Goal: Task Accomplishment & Management: Manage account settings

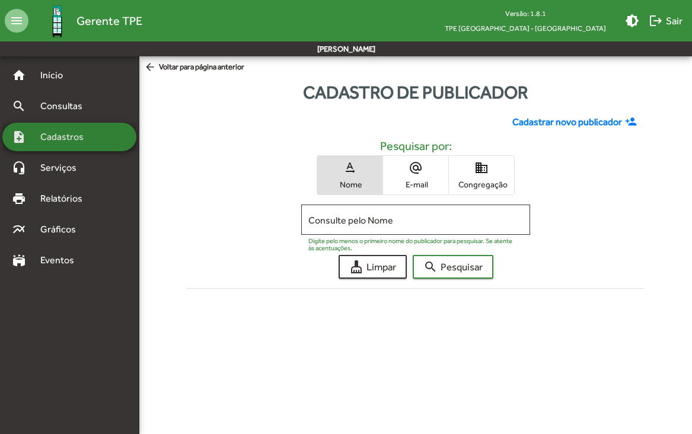
click at [55, 142] on span "Cadastros" at bounding box center [66, 137] width 66 height 14
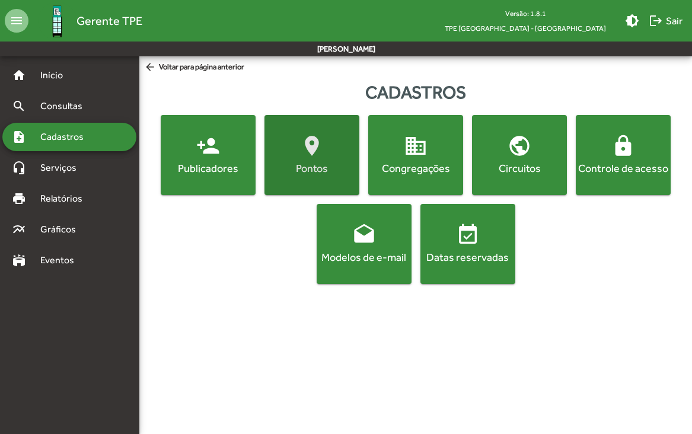
click at [318, 169] on div "Pontos" at bounding box center [312, 168] width 90 height 15
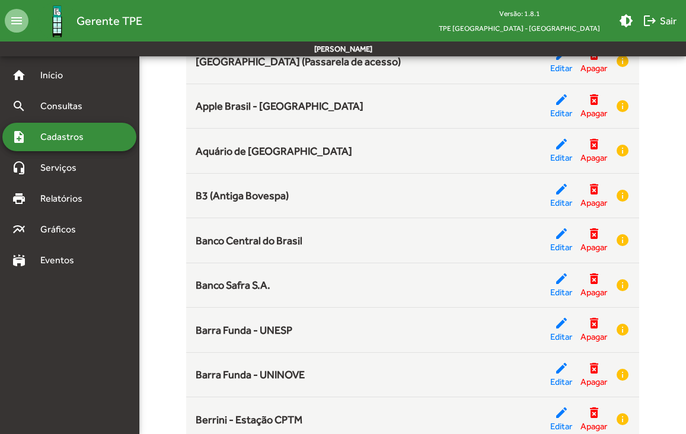
scroll to position [275, 0]
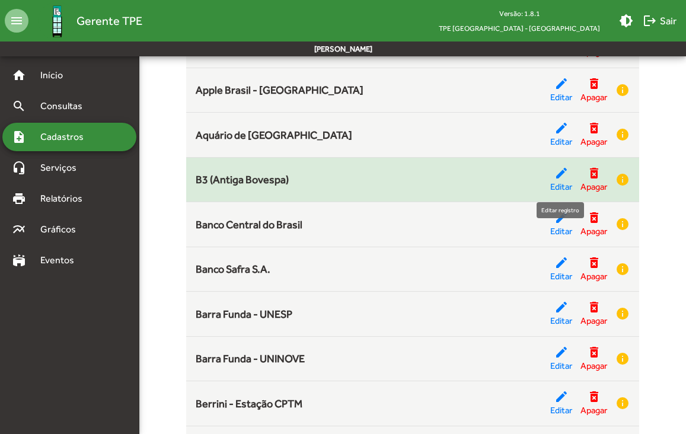
click at [559, 172] on mat-icon "edit" at bounding box center [561, 173] width 14 height 14
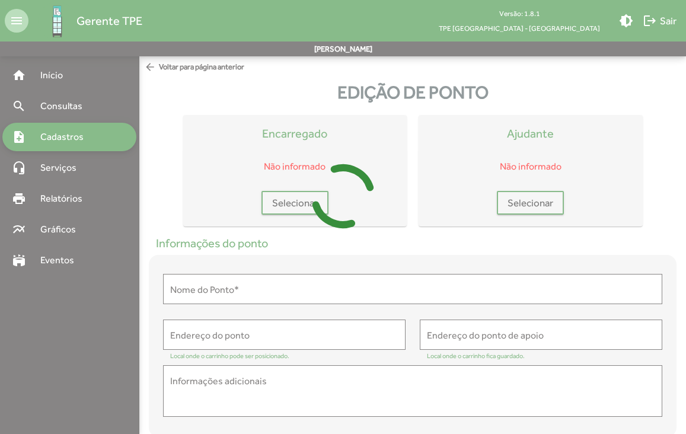
type input "**********"
type textarea "**********"
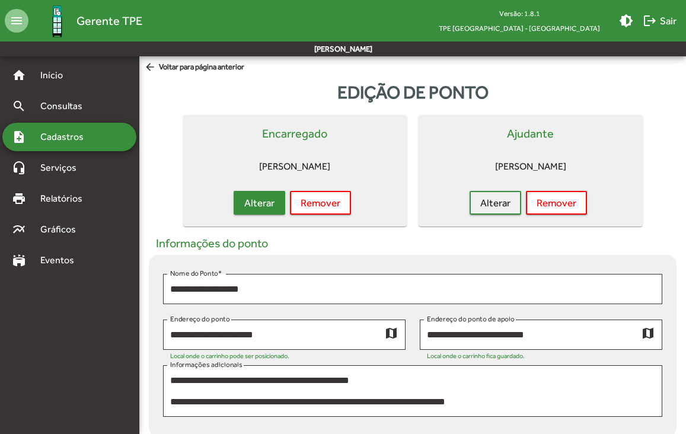
click at [262, 198] on span "Alterar" at bounding box center [259, 202] width 30 height 21
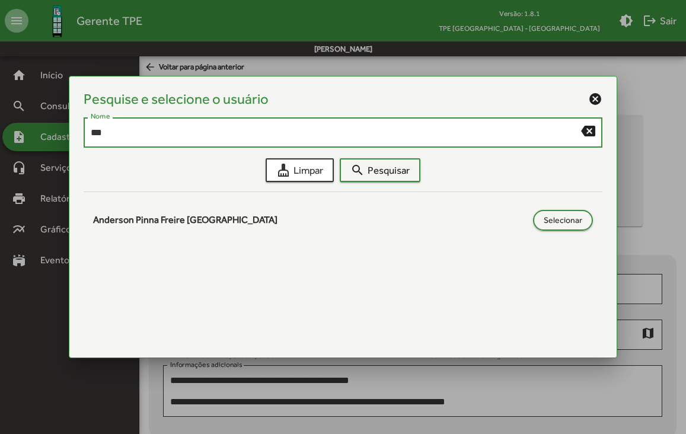
type input "***"
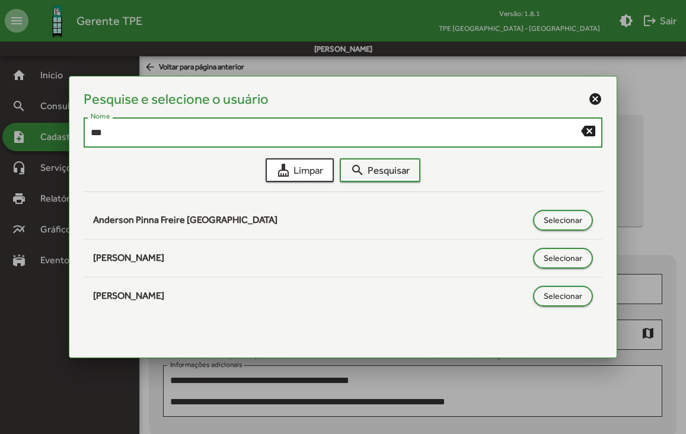
click at [595, 96] on mat-icon "cancel" at bounding box center [595, 99] width 14 height 14
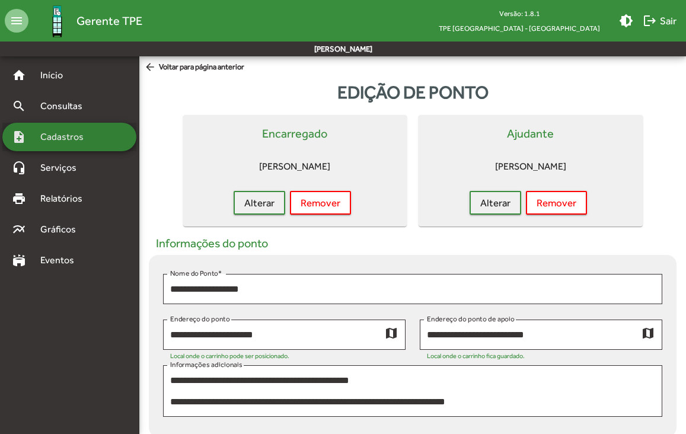
click at [79, 140] on span "Cadastros" at bounding box center [66, 137] width 66 height 14
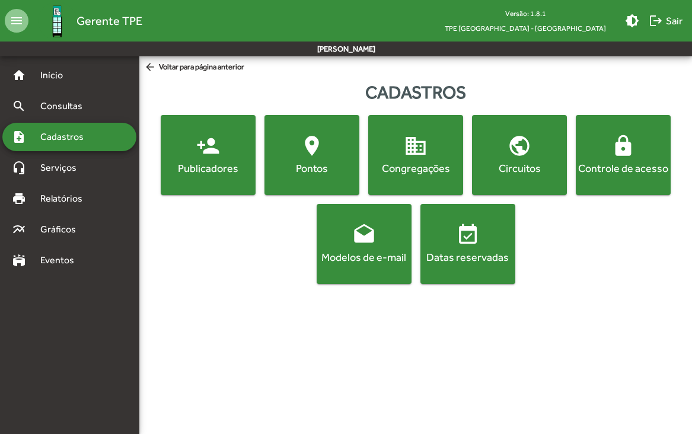
click at [639, 169] on div "Controle de acesso" at bounding box center [623, 168] width 90 height 15
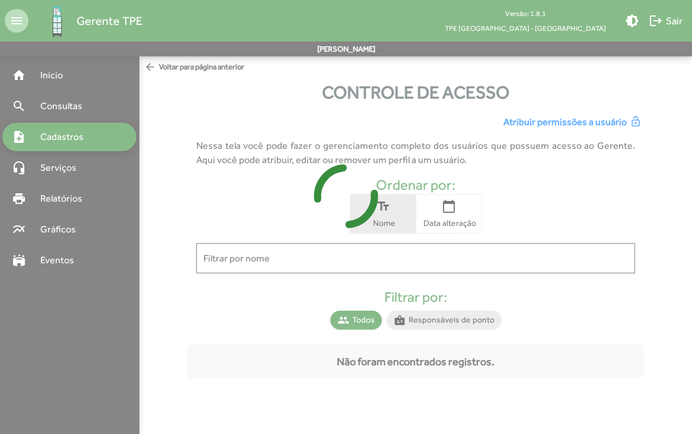
click at [388, 254] on div at bounding box center [346, 217] width 692 height 434
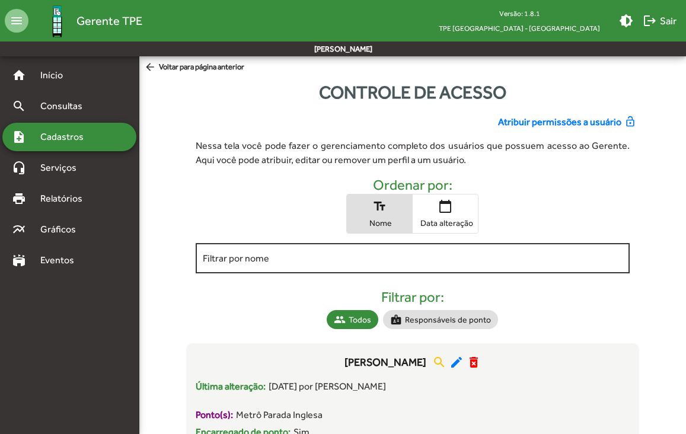
click at [346, 260] on input "Filtrar por nome" at bounding box center [413, 258] width 420 height 11
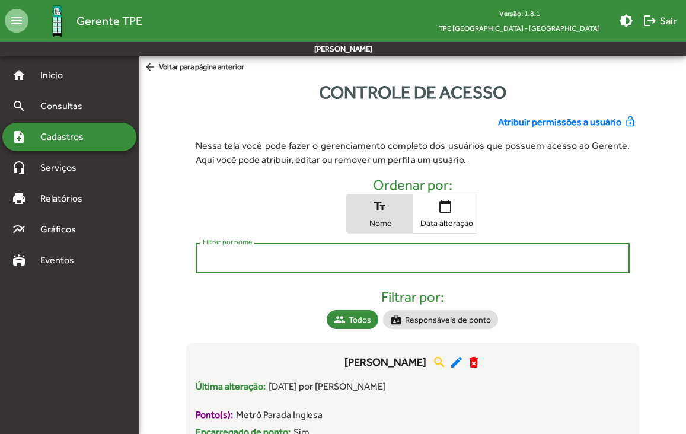
click at [572, 121] on span "Atribuir permissões a usuário" at bounding box center [559, 122] width 123 height 14
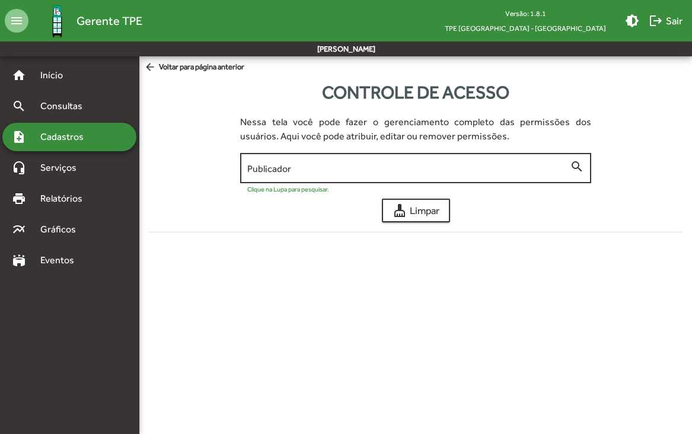
click at [338, 165] on input "Publicador" at bounding box center [408, 168] width 322 height 11
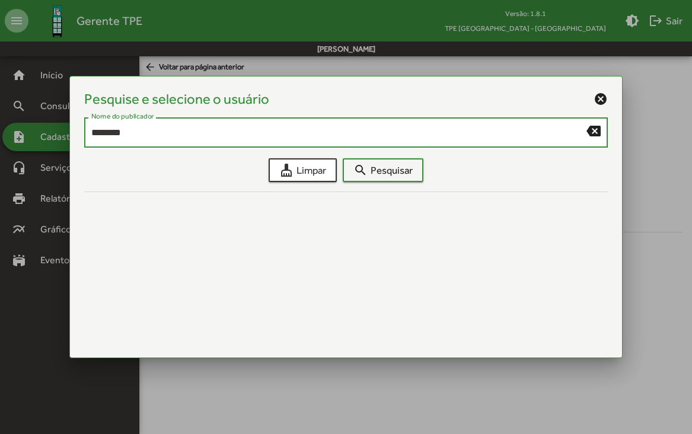
type input "********"
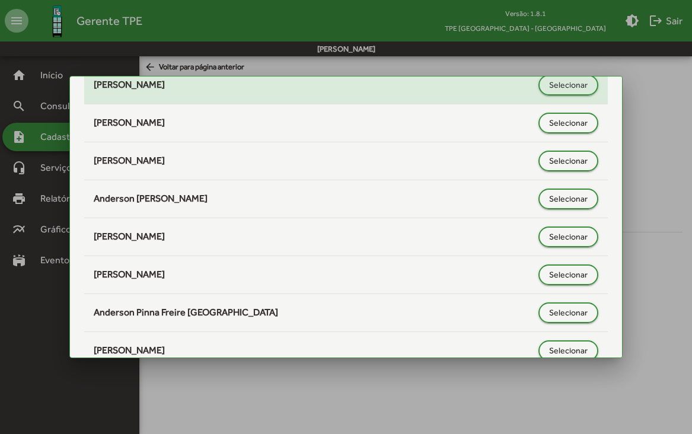
scroll to position [161, 0]
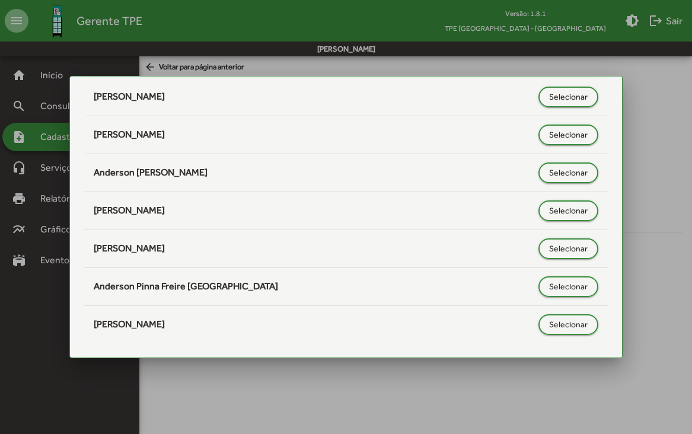
click at [334, 395] on div at bounding box center [346, 217] width 692 height 434
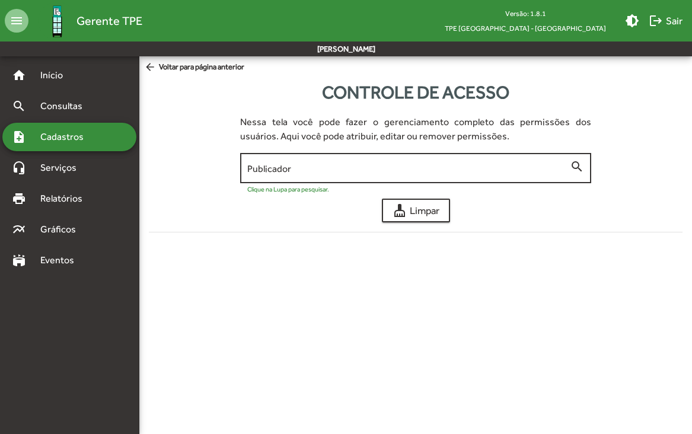
click at [367, 156] on div "Publicador" at bounding box center [408, 167] width 322 height 33
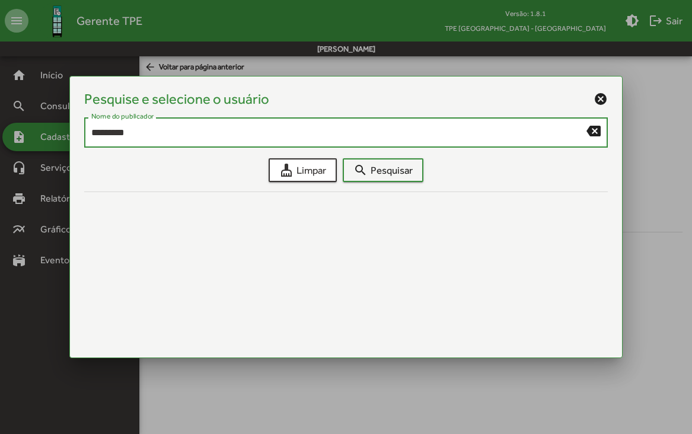
type input "*********"
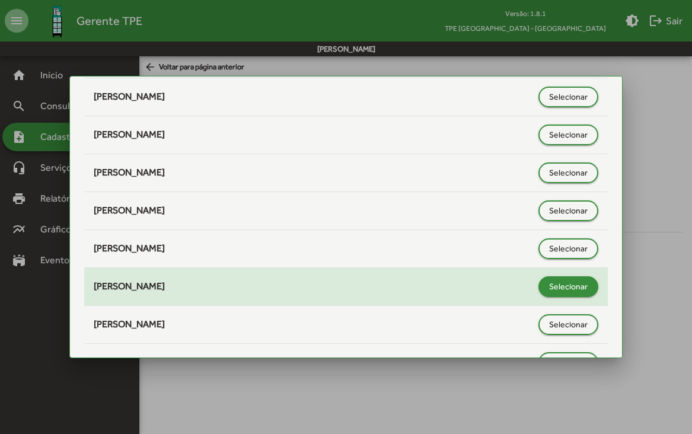
click at [553, 292] on span "Selecionar" at bounding box center [568, 286] width 39 height 21
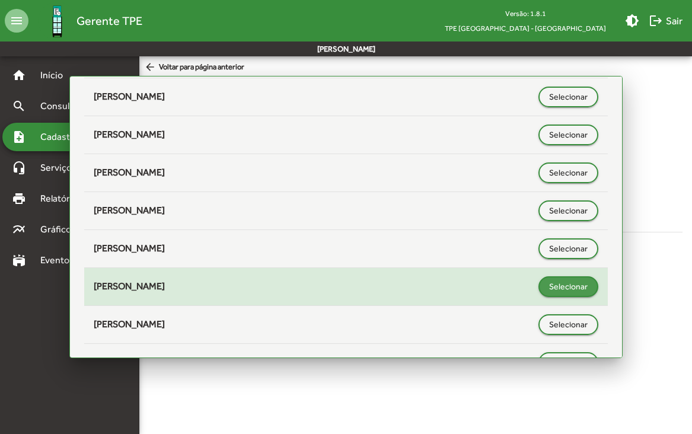
type input "**********"
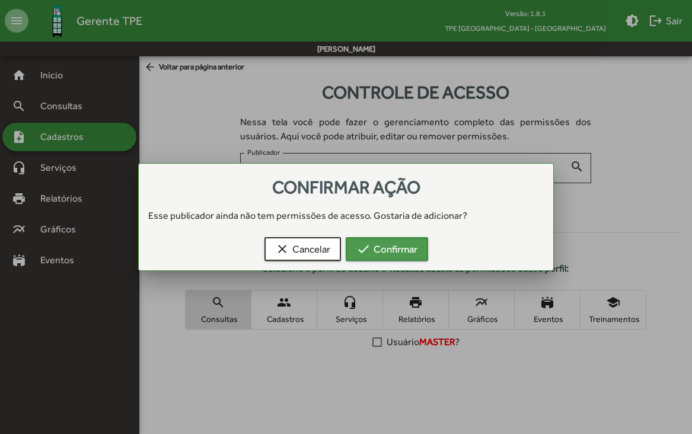
click at [385, 242] on span "check Confirmar" at bounding box center [386, 248] width 61 height 21
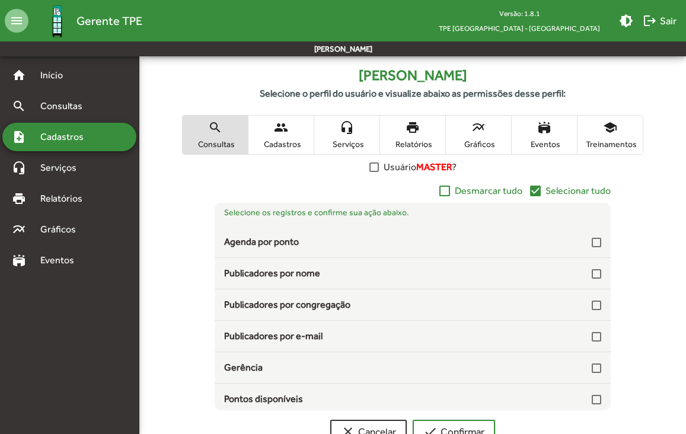
scroll to position [23, 0]
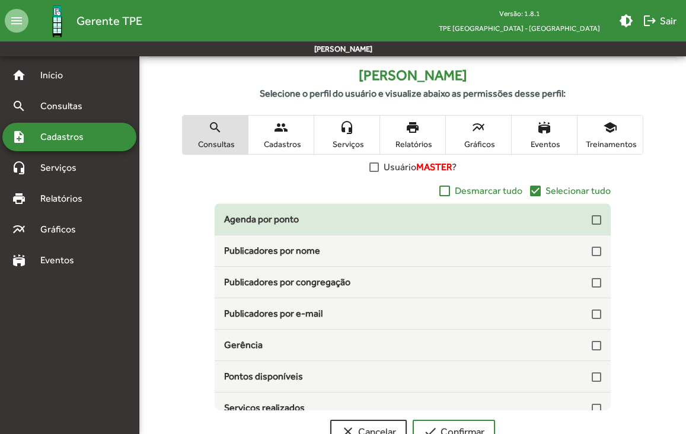
click at [591, 223] on div at bounding box center [595, 219] width 9 height 9
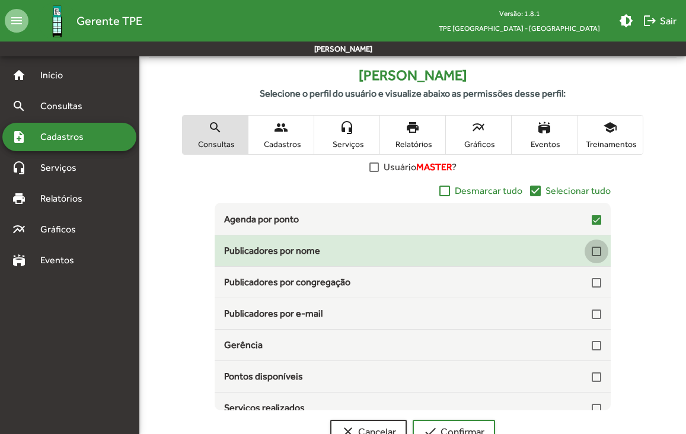
click at [591, 250] on div at bounding box center [595, 251] width 9 height 9
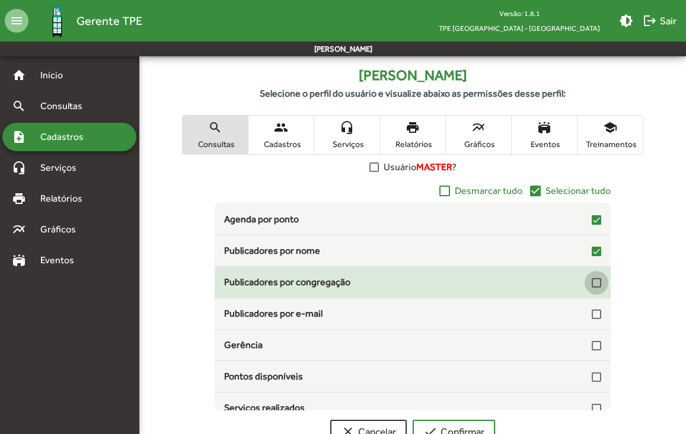
click at [591, 283] on div at bounding box center [595, 282] width 9 height 9
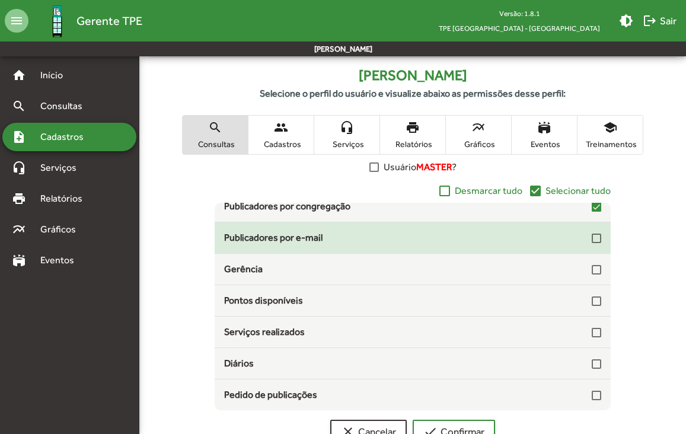
scroll to position [99, 0]
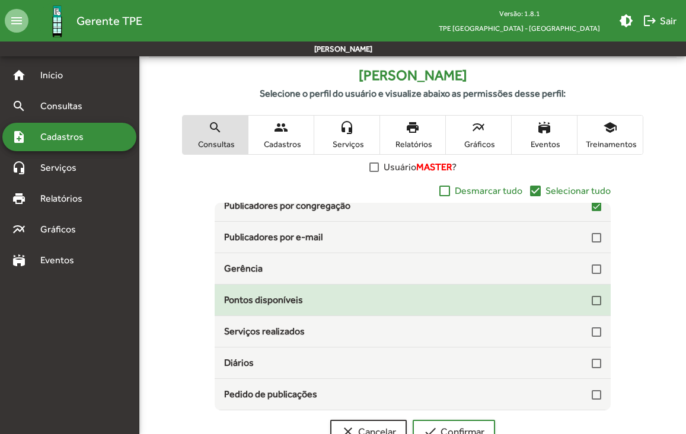
click at [592, 298] on div at bounding box center [595, 300] width 9 height 9
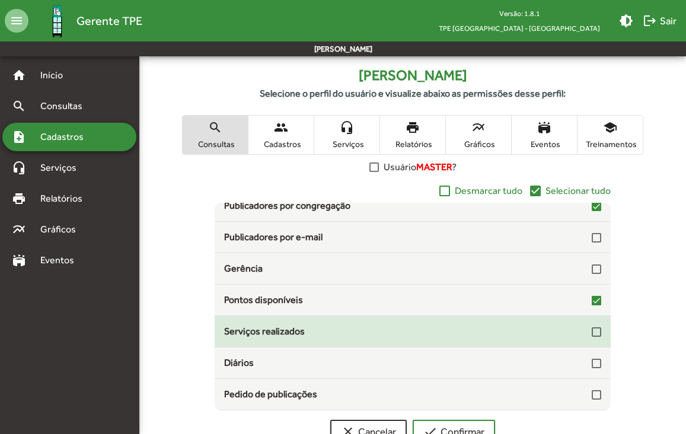
click at [593, 332] on div at bounding box center [595, 331] width 9 height 9
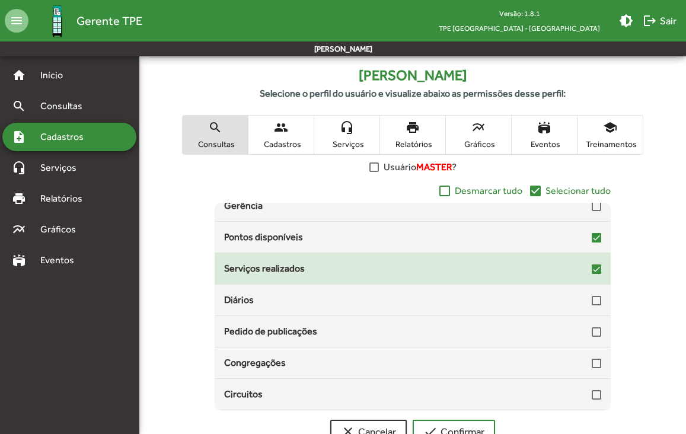
scroll to position [163, 0]
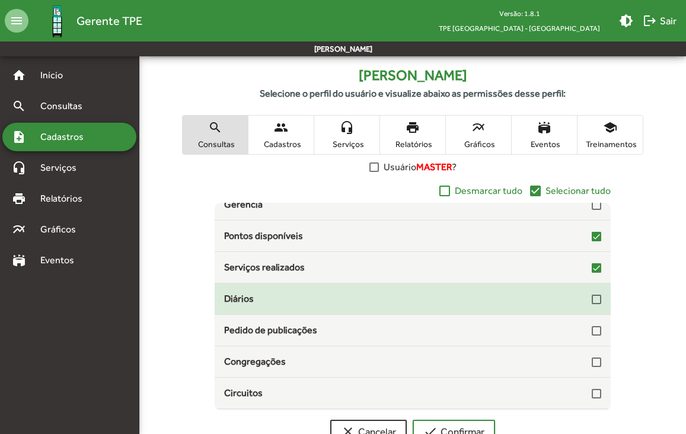
click at [591, 296] on div at bounding box center [595, 299] width 9 height 9
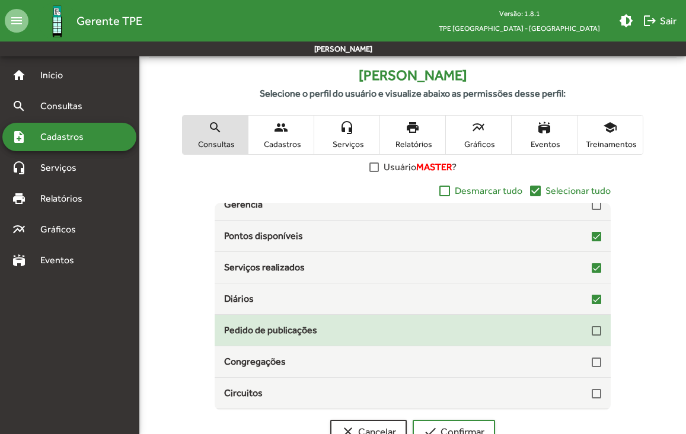
click at [591, 335] on div at bounding box center [595, 330] width 9 height 9
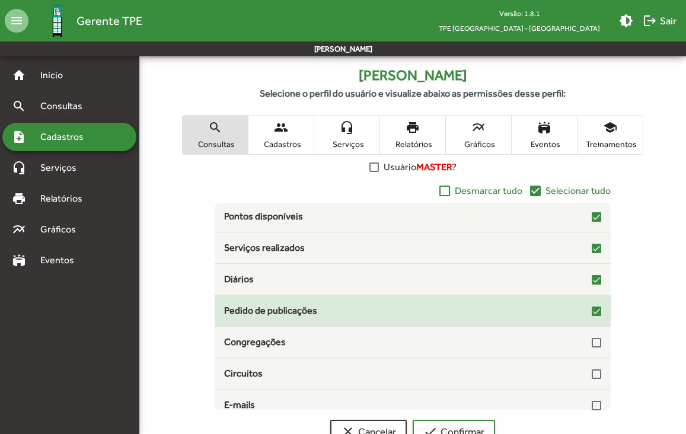
scroll to position [193, 0]
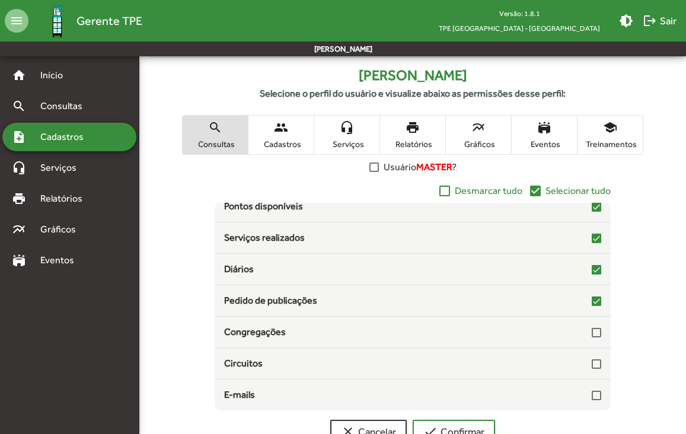
click at [265, 131] on span "people Cadastros" at bounding box center [280, 135] width 65 height 39
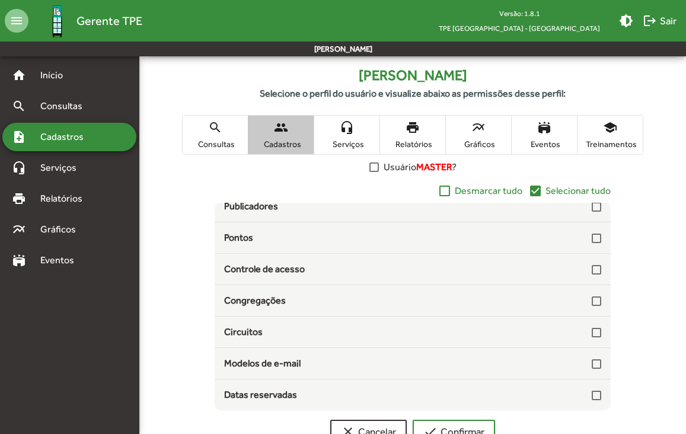
scroll to position [36, 0]
click at [349, 133] on mat-icon "headset_mic" at bounding box center [347, 127] width 14 height 14
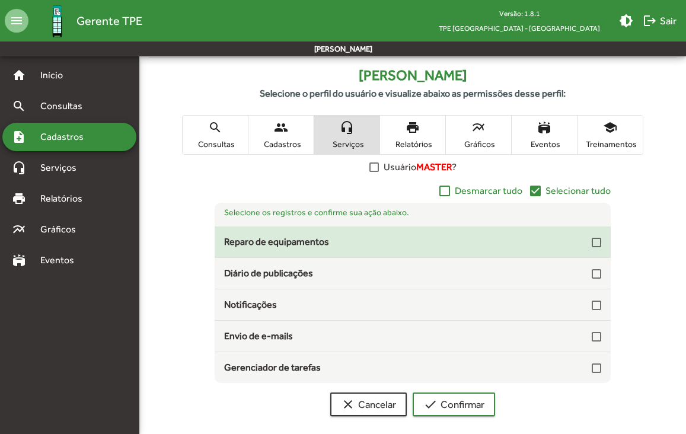
click at [599, 241] on div at bounding box center [595, 242] width 9 height 9
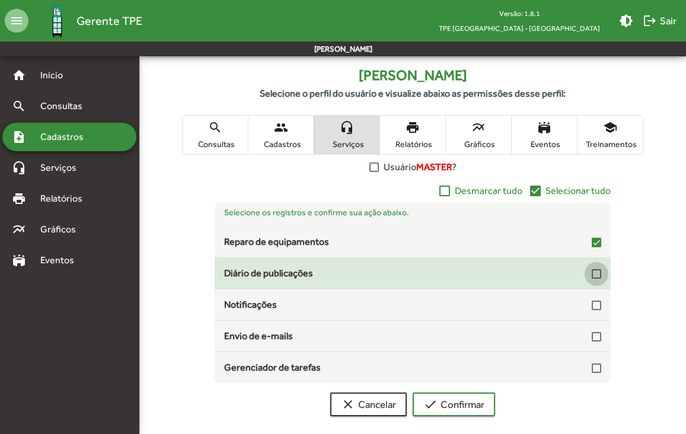
click at [597, 273] on div at bounding box center [595, 273] width 9 height 9
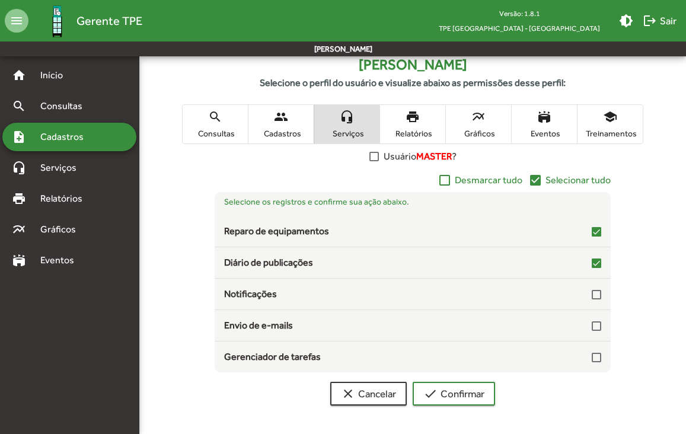
click at [406, 128] on span "Relatórios" at bounding box center [412, 133] width 59 height 11
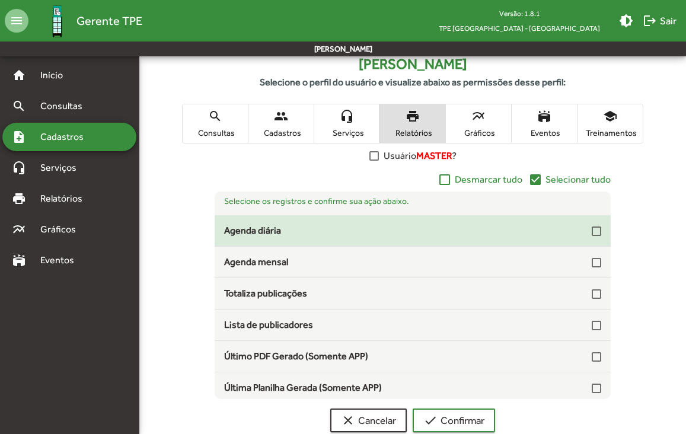
click at [591, 229] on div at bounding box center [595, 230] width 9 height 9
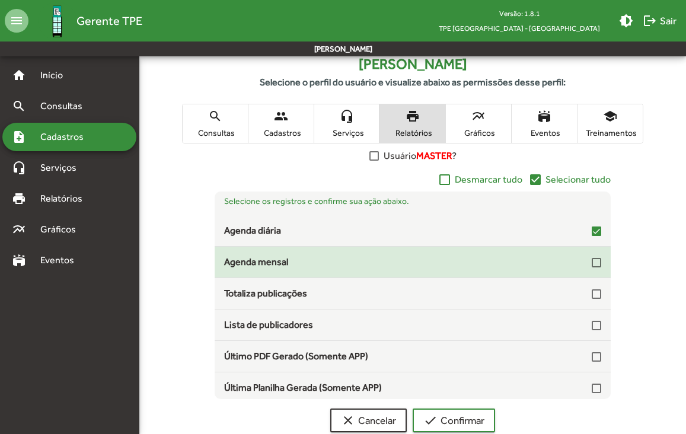
click at [591, 261] on div at bounding box center [595, 262] width 9 height 9
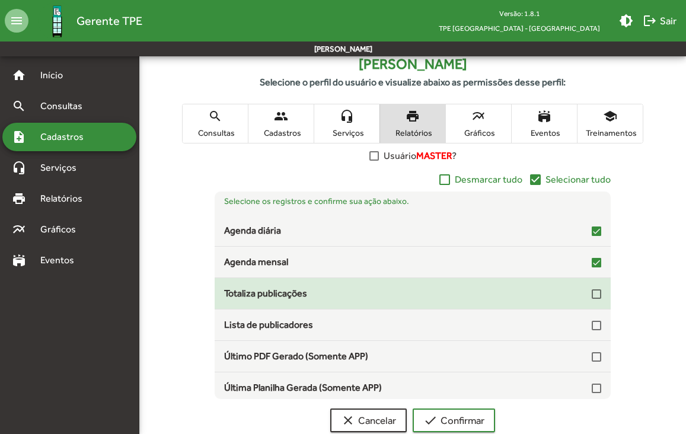
click at [592, 298] on div at bounding box center [595, 293] width 9 height 9
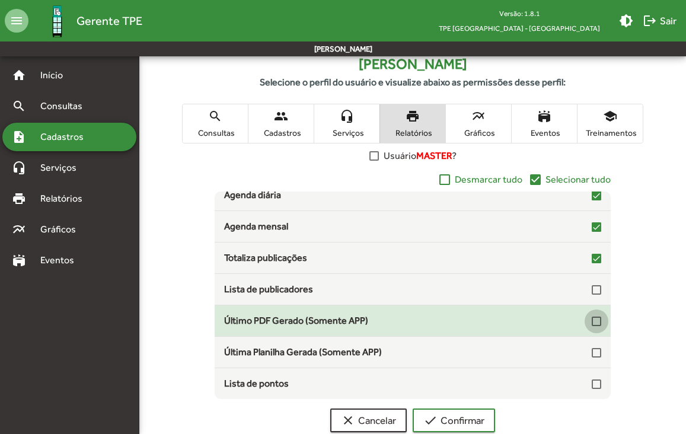
click at [591, 324] on div at bounding box center [595, 320] width 9 height 9
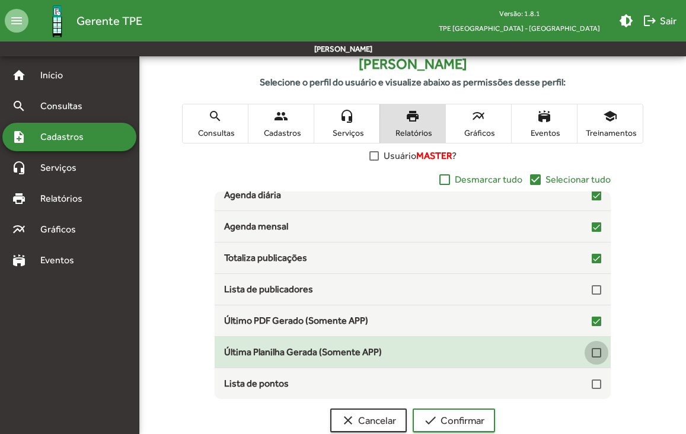
click at [591, 354] on div at bounding box center [595, 352] width 9 height 9
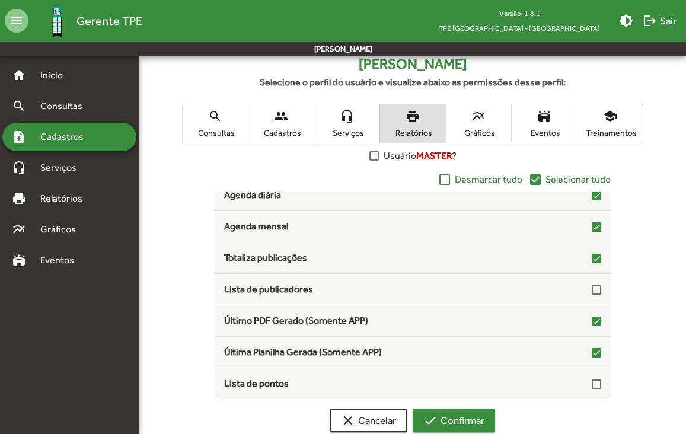
click at [456, 417] on span "check Confirmar" at bounding box center [453, 420] width 61 height 21
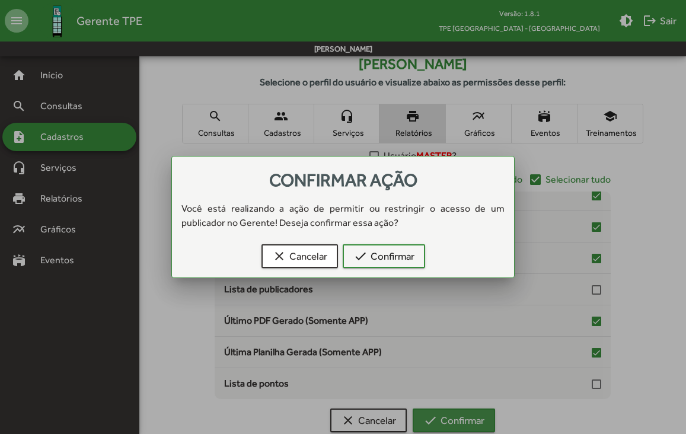
scroll to position [0, 0]
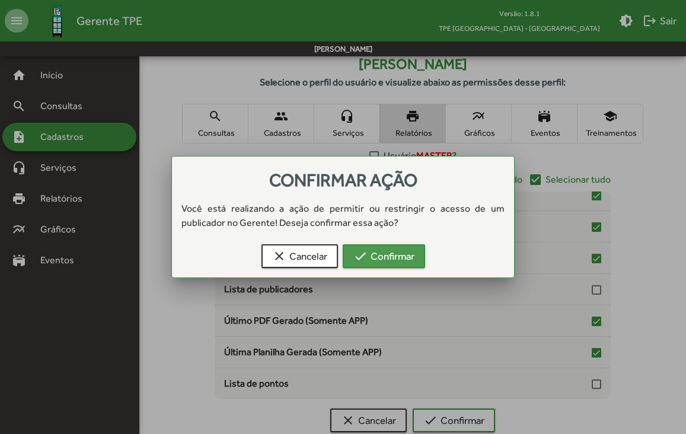
click at [410, 252] on span "check Confirmar" at bounding box center [383, 255] width 61 height 21
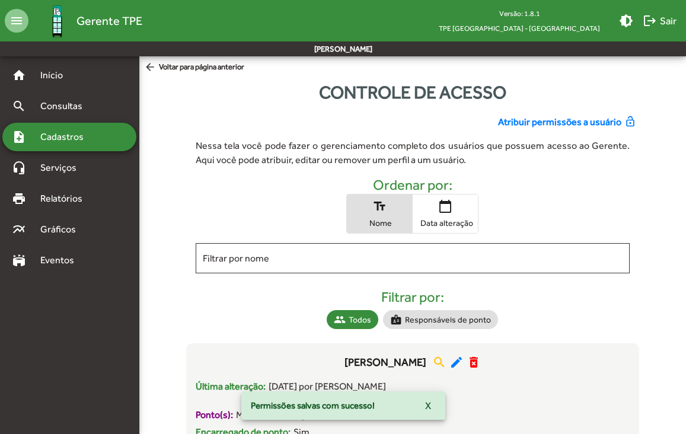
click at [290, 264] on div "Filtrar por nome" at bounding box center [413, 257] width 420 height 33
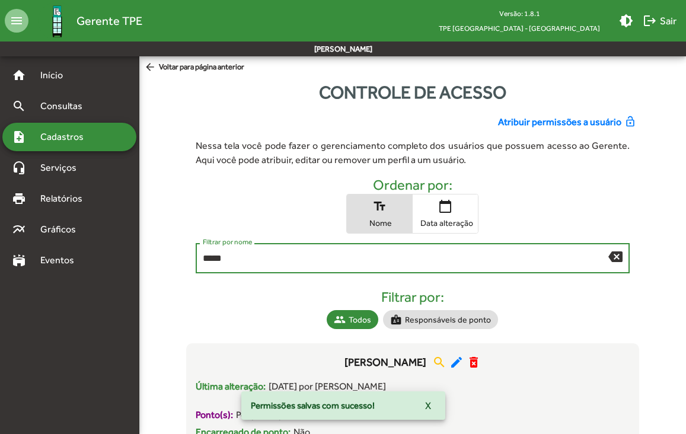
type input "*****"
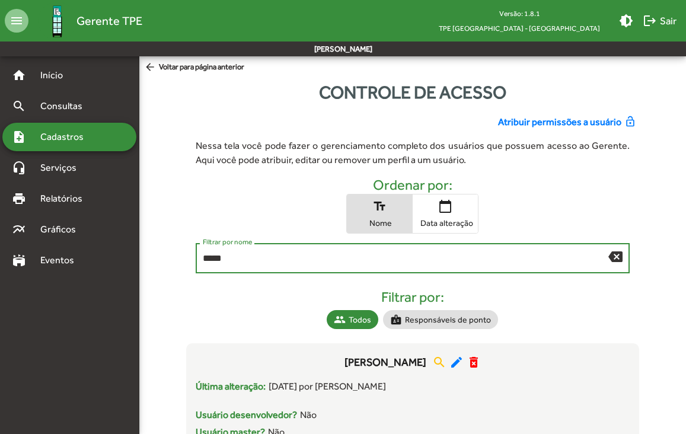
click at [528, 124] on span "Atribuir permissões a usuário" at bounding box center [559, 122] width 123 height 14
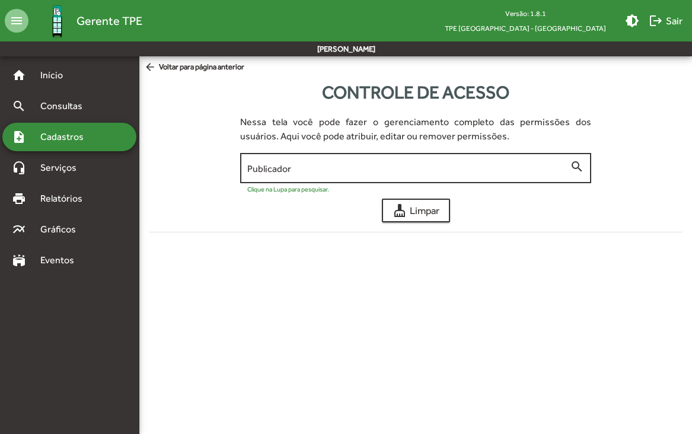
click at [455, 155] on div "Publicador" at bounding box center [408, 167] width 322 height 33
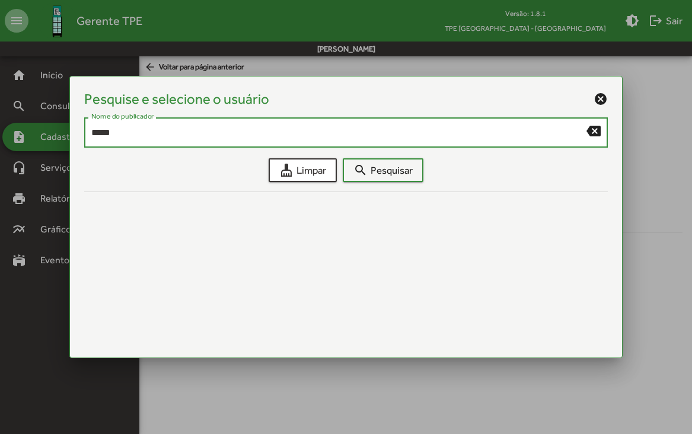
type input "*****"
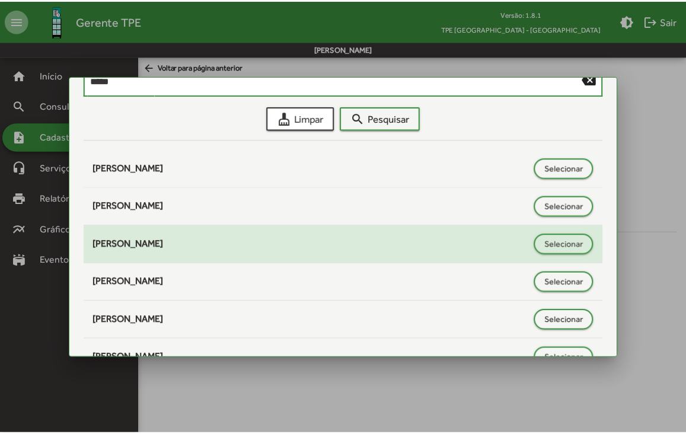
scroll to position [50, 0]
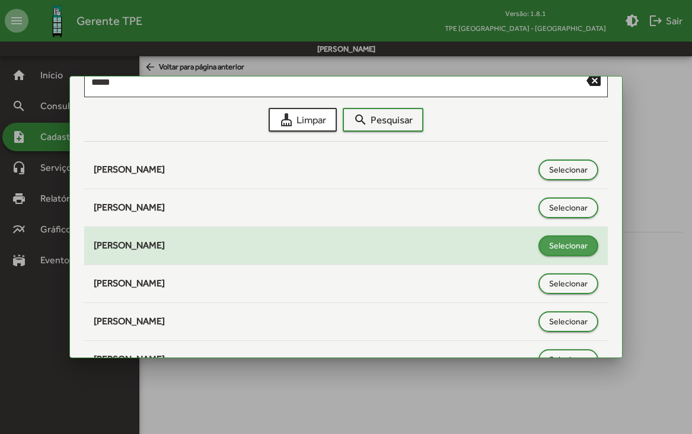
click at [555, 250] on span "Selecionar" at bounding box center [568, 245] width 39 height 21
type input "**********"
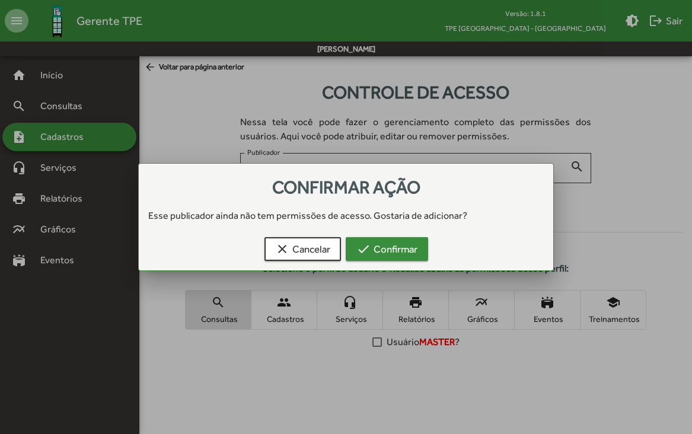
click at [397, 248] on span "check Confirmar" at bounding box center [386, 248] width 61 height 21
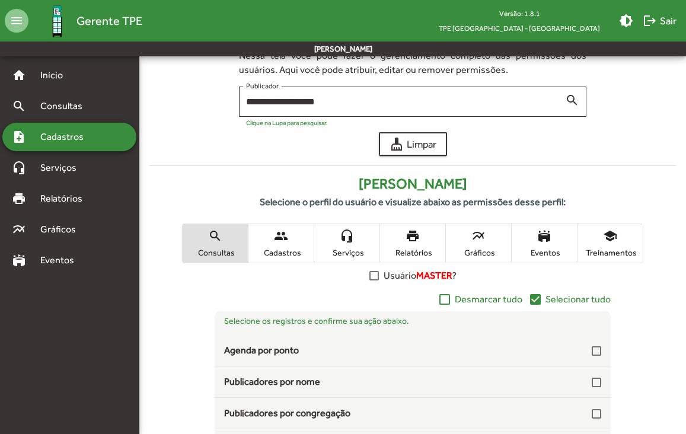
scroll to position [116, 0]
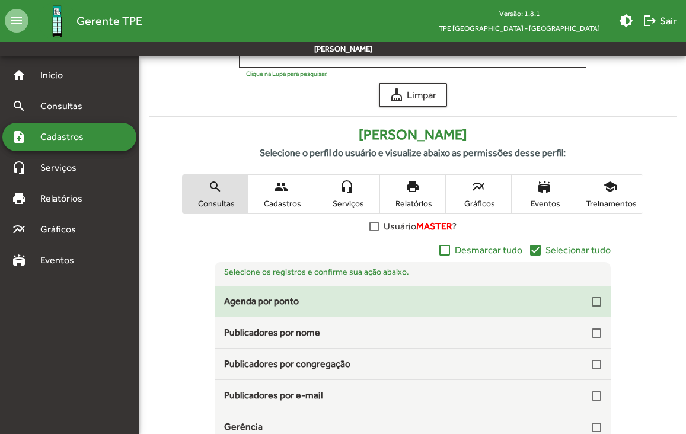
click at [591, 302] on div at bounding box center [595, 301] width 9 height 9
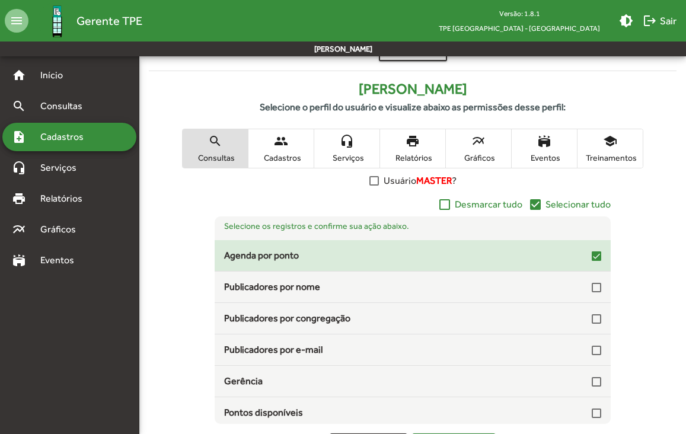
scroll to position [164, 0]
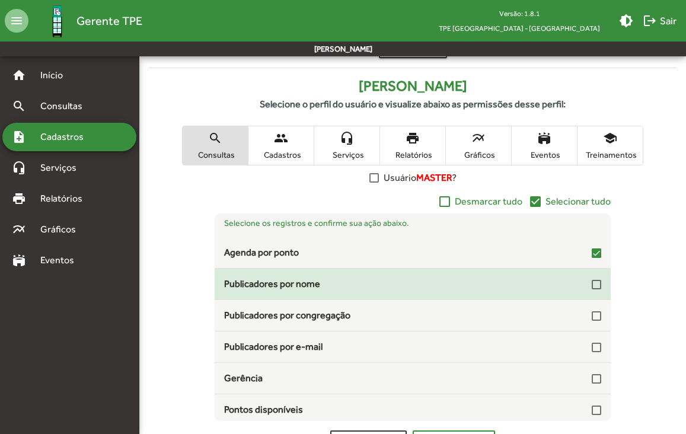
click at [591, 287] on div at bounding box center [595, 284] width 9 height 9
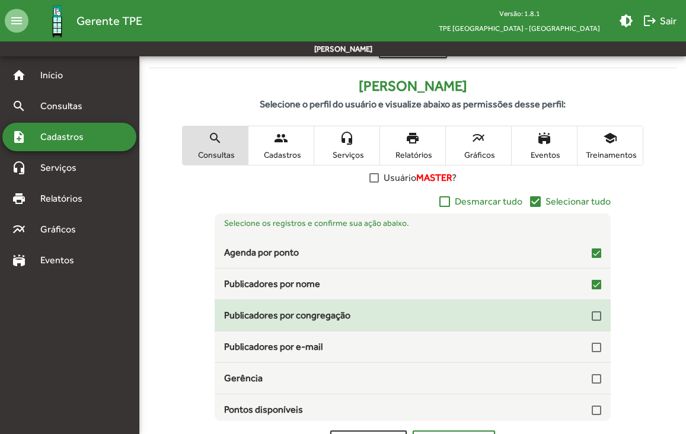
click at [591, 311] on mat-checkbox at bounding box center [595, 314] width 9 height 11
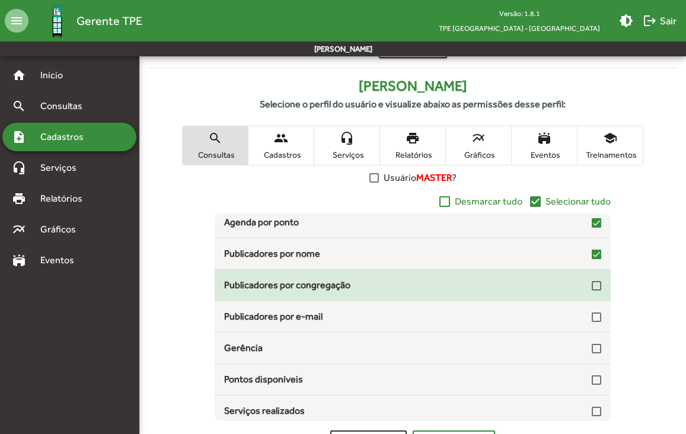
scroll to position [18, 0]
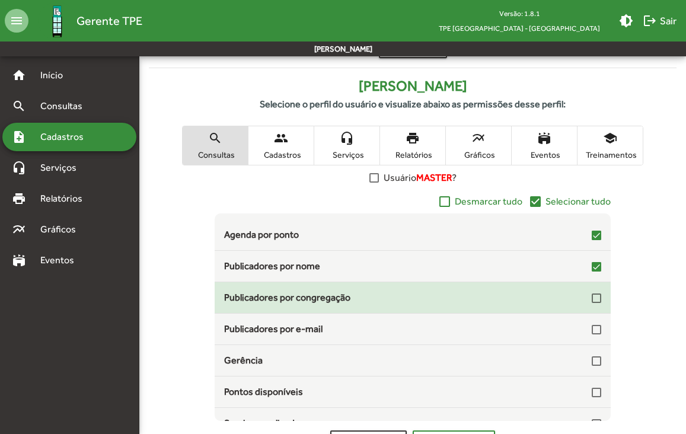
click at [591, 302] on div at bounding box center [595, 297] width 9 height 9
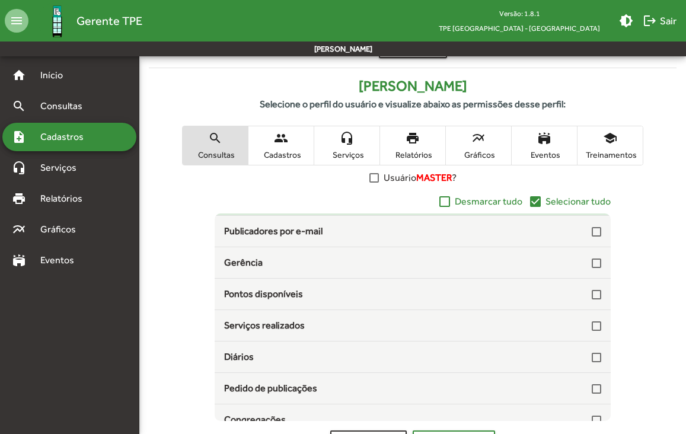
scroll to position [116, 0]
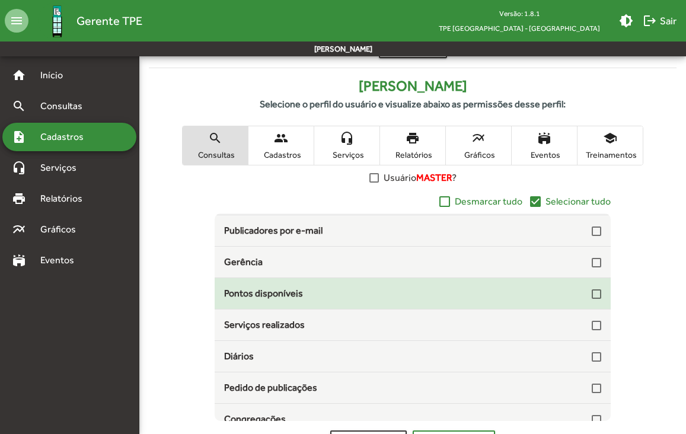
click at [591, 291] on div at bounding box center [595, 293] width 9 height 9
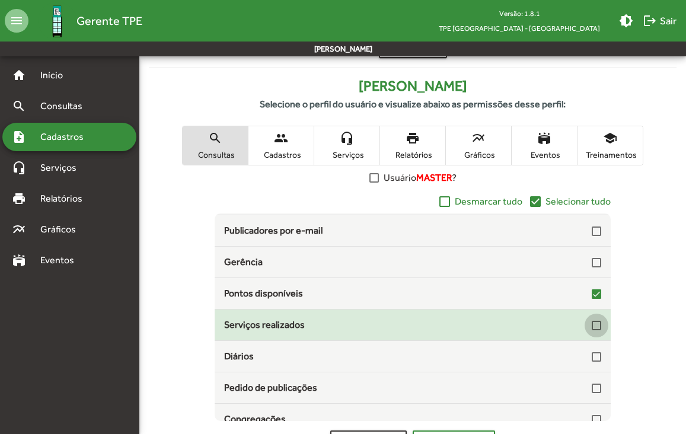
click at [591, 327] on div at bounding box center [595, 325] width 9 height 9
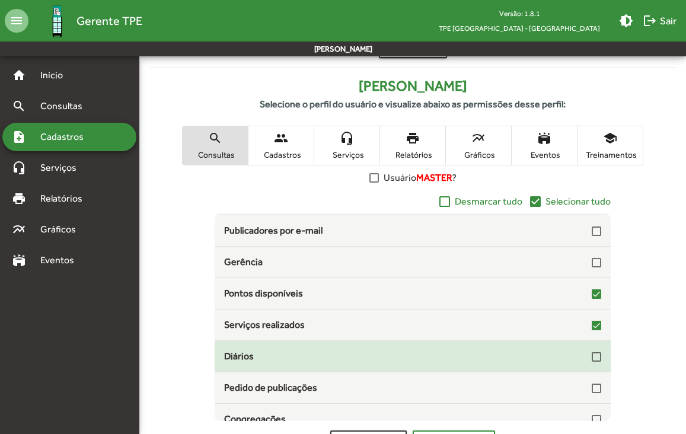
click at [591, 360] on div at bounding box center [595, 356] width 9 height 9
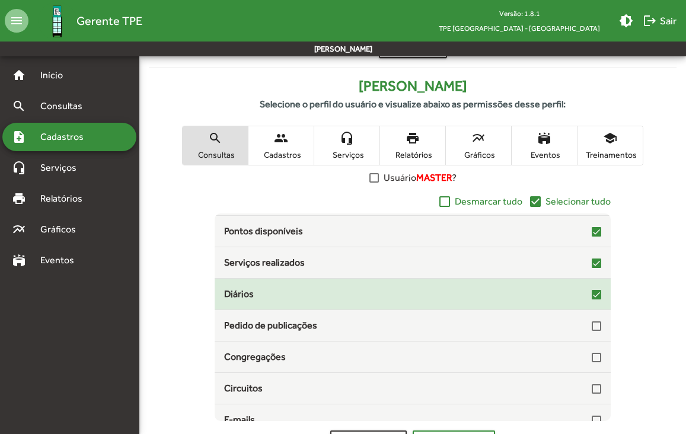
scroll to position [193, 0]
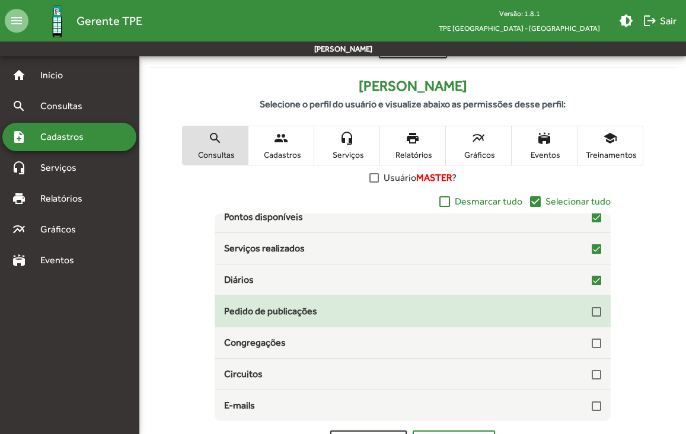
click at [591, 316] on div at bounding box center [595, 311] width 9 height 9
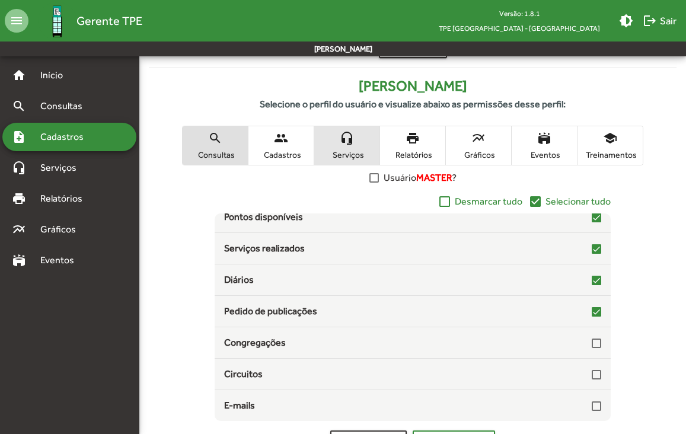
click at [351, 145] on mat-icon "headset_mic" at bounding box center [347, 138] width 14 height 14
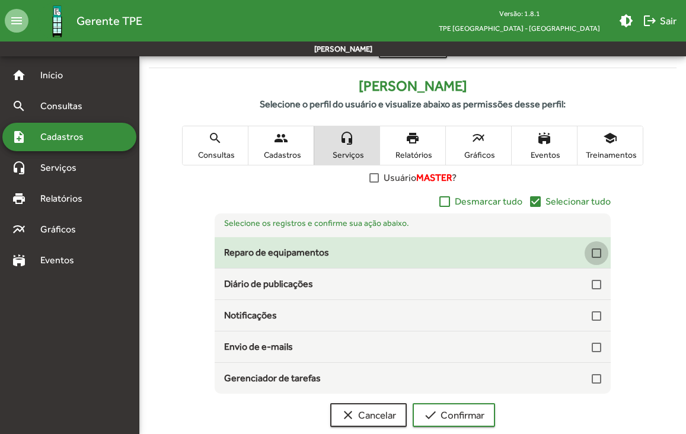
click at [599, 252] on div at bounding box center [595, 252] width 9 height 9
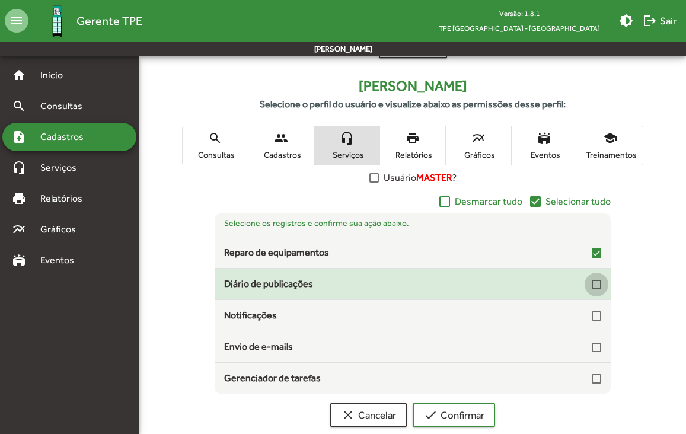
click at [596, 287] on div at bounding box center [595, 284] width 9 height 9
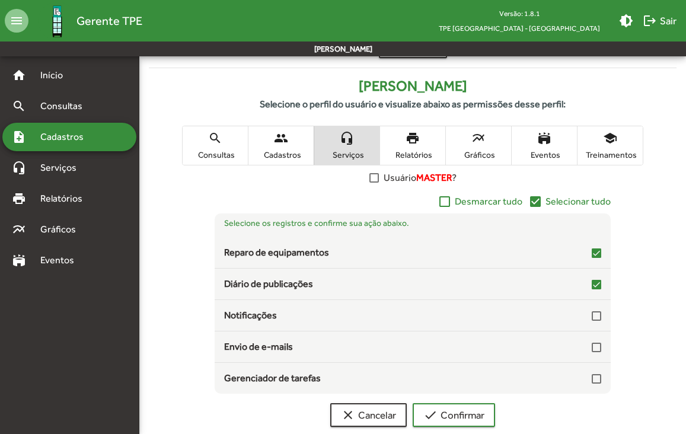
click at [424, 140] on span "print Relatórios" at bounding box center [412, 145] width 65 height 39
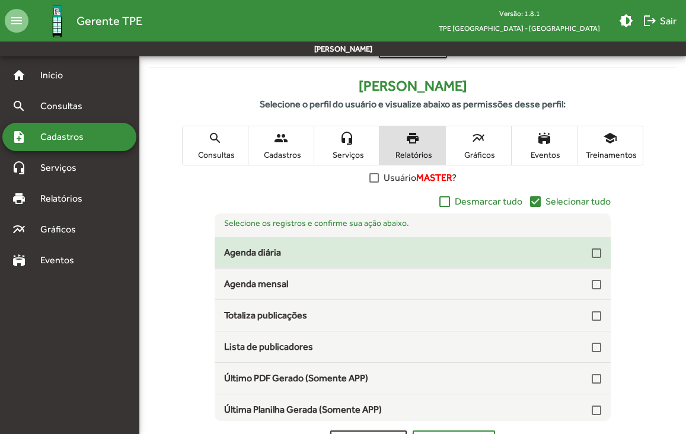
click at [591, 251] on div at bounding box center [595, 252] width 9 height 9
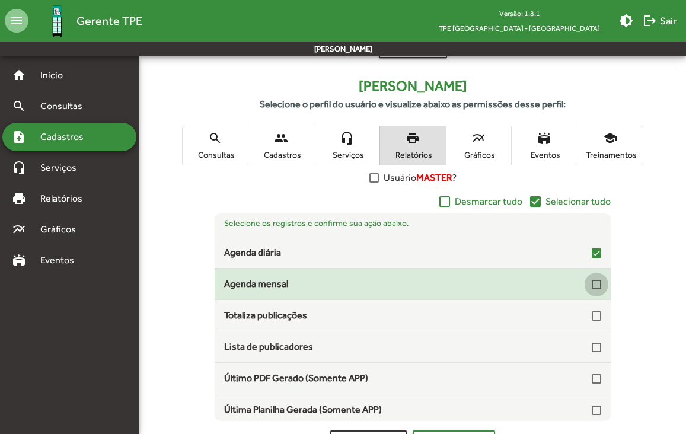
click at [591, 281] on div at bounding box center [595, 284] width 9 height 9
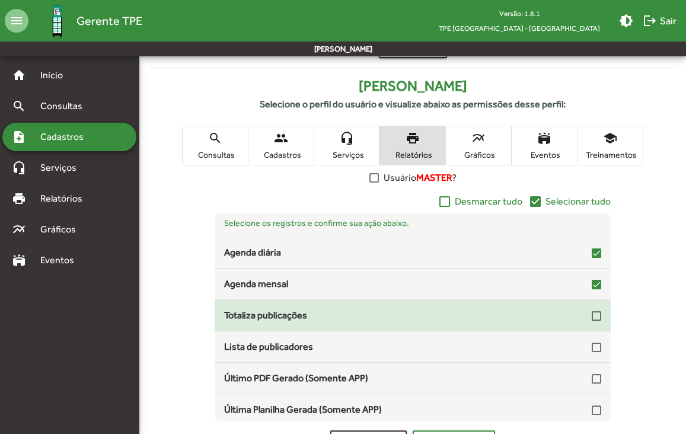
click at [591, 319] on div at bounding box center [595, 315] width 9 height 9
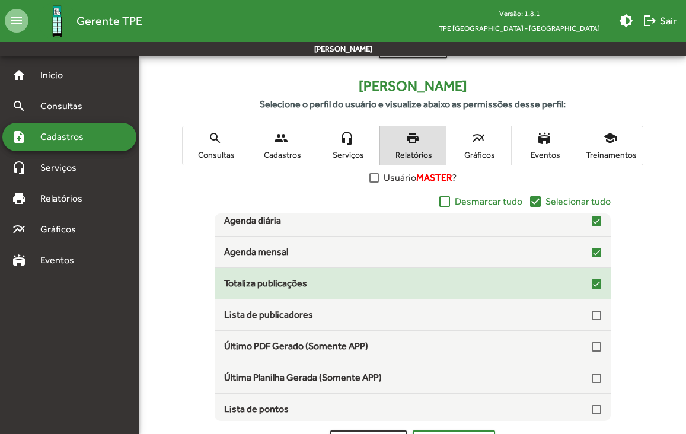
scroll to position [36, 0]
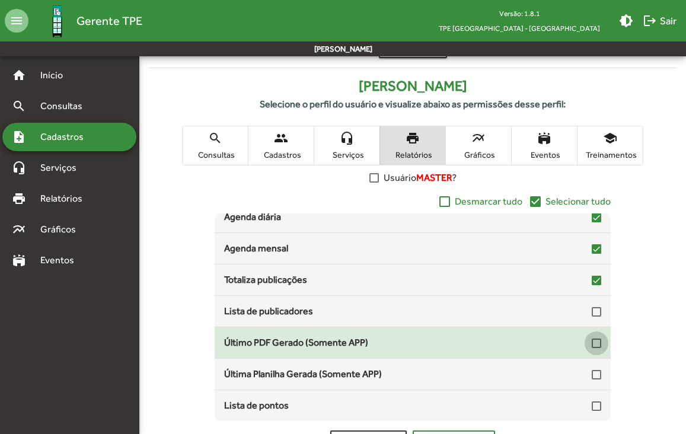
click at [591, 344] on div at bounding box center [595, 342] width 9 height 9
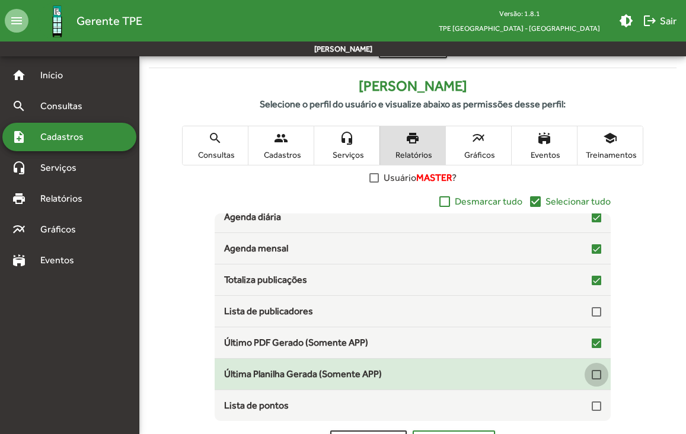
click at [591, 373] on div at bounding box center [595, 374] width 9 height 9
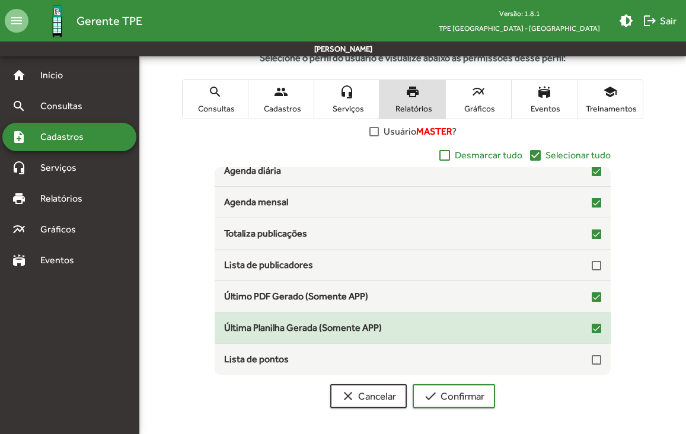
scroll to position [213, 0]
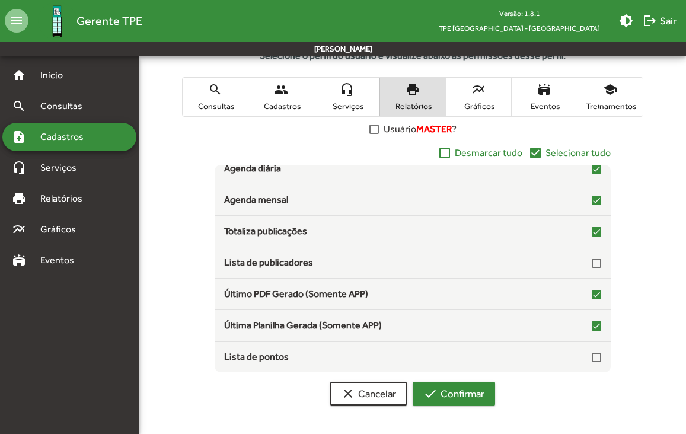
click at [463, 399] on span "check Confirmar" at bounding box center [453, 393] width 61 height 21
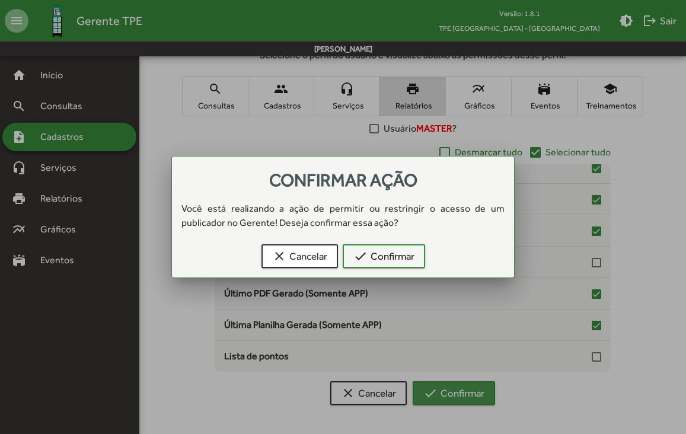
scroll to position [0, 0]
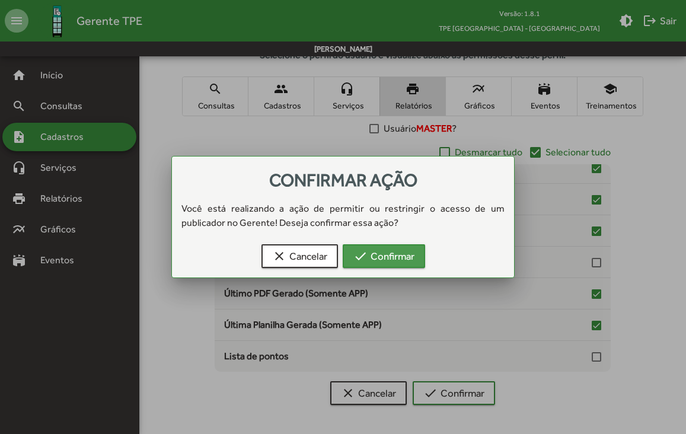
click at [390, 255] on span "check Confirmar" at bounding box center [383, 255] width 61 height 21
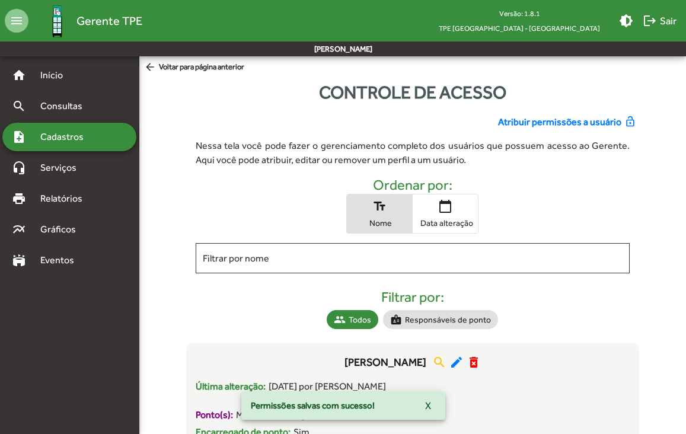
click at [53, 140] on span "Cadastros" at bounding box center [66, 137] width 66 height 14
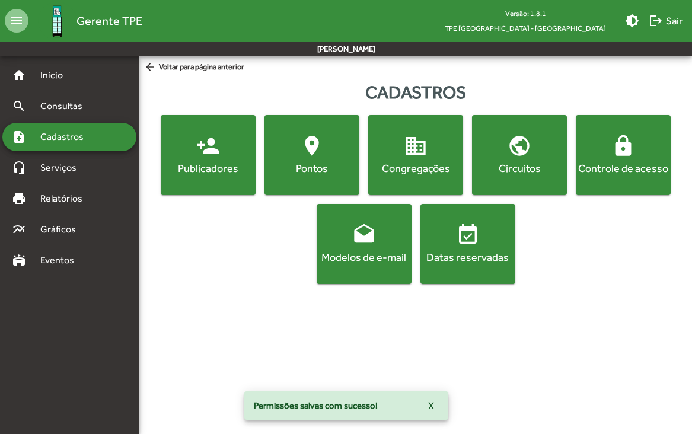
click at [300, 159] on span "location_on [GEOGRAPHIC_DATA]" at bounding box center [312, 154] width 90 height 41
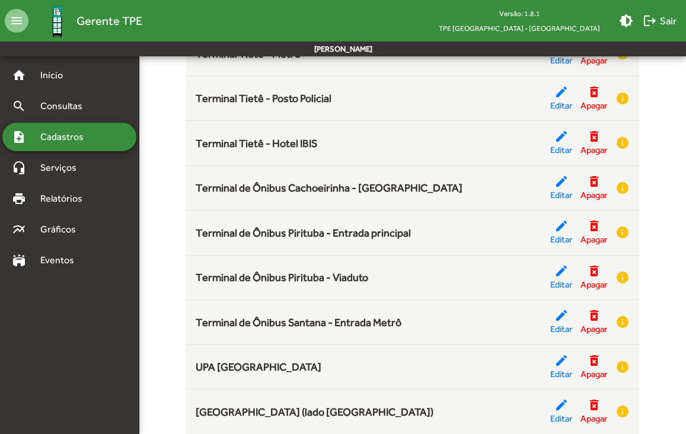
scroll to position [4147, 0]
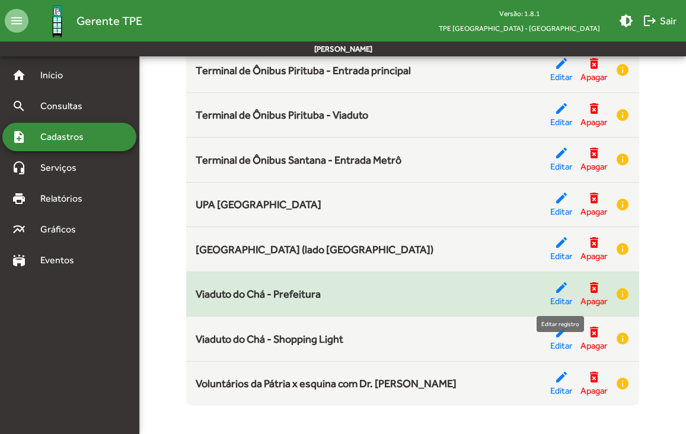
click at [556, 290] on mat-icon "edit" at bounding box center [561, 287] width 14 height 14
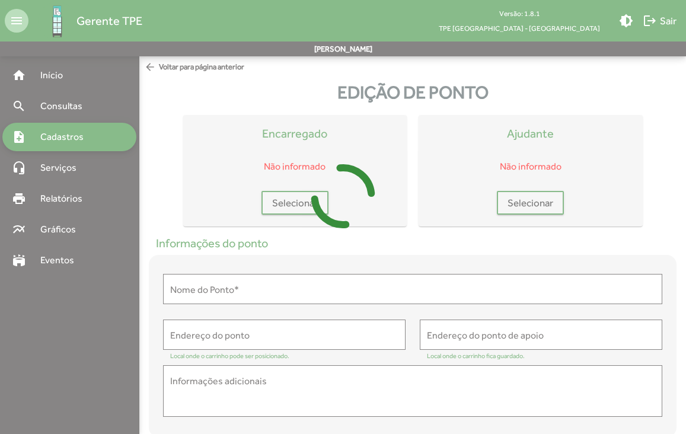
type input "**********"
type textarea "**********"
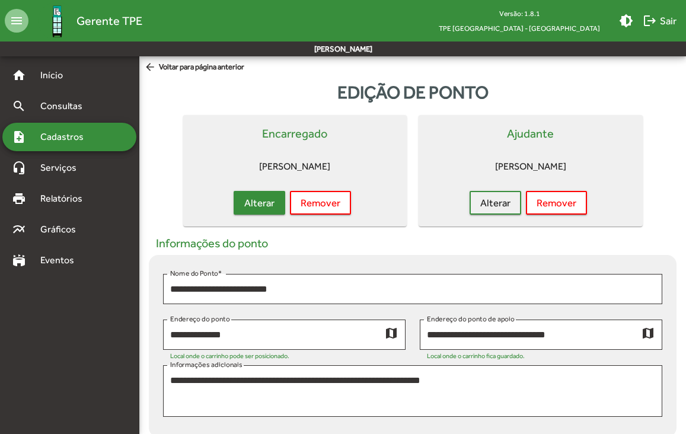
click at [260, 210] on span "Alterar" at bounding box center [259, 202] width 30 height 21
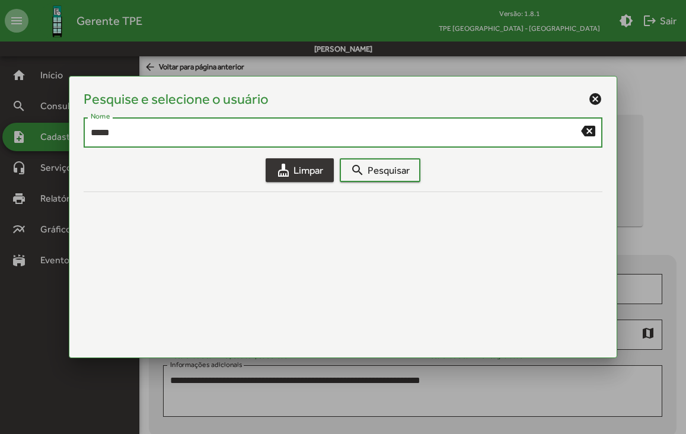
type input "*****"
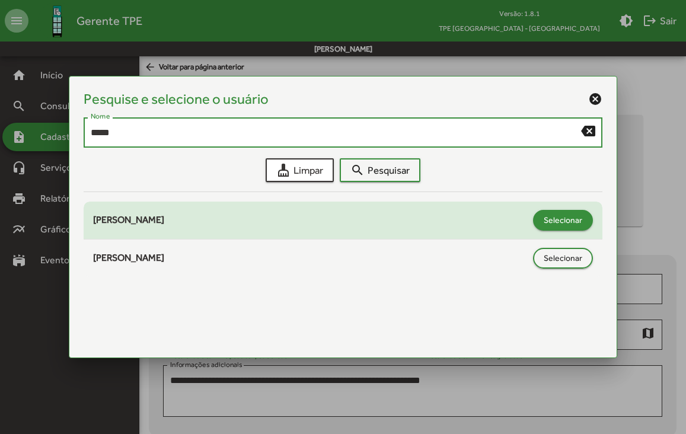
click at [555, 214] on span "Selecionar" at bounding box center [562, 219] width 39 height 21
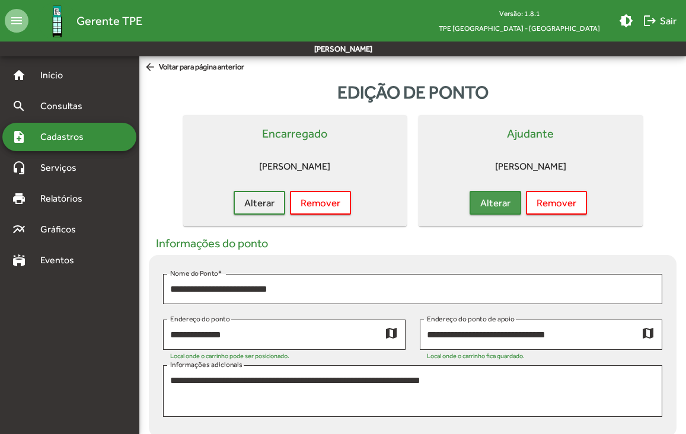
click at [498, 205] on span "Alterar" at bounding box center [495, 202] width 30 height 21
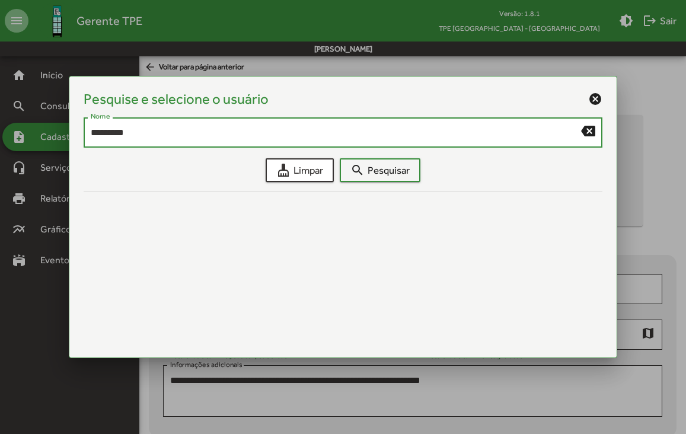
type input "*********"
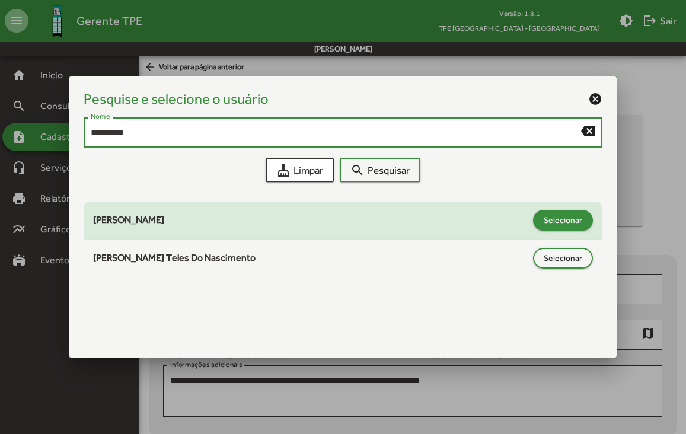
click at [580, 222] on span "Selecionar" at bounding box center [562, 219] width 39 height 21
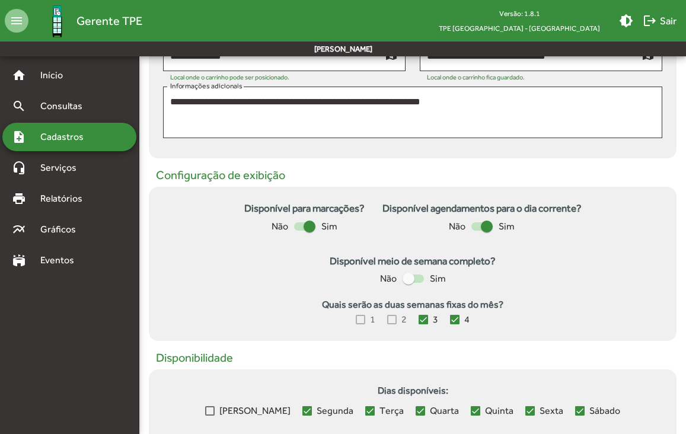
scroll to position [492, 0]
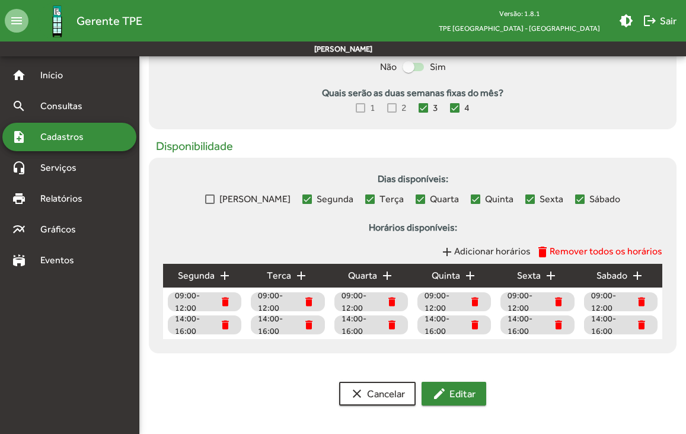
click at [457, 401] on span "edit Editar" at bounding box center [453, 393] width 43 height 21
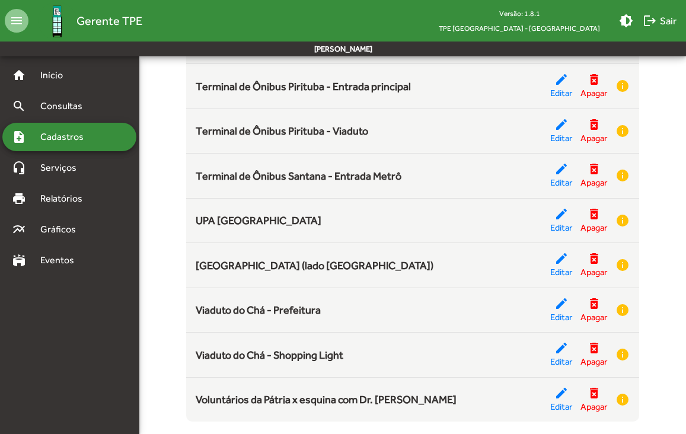
scroll to position [4147, 0]
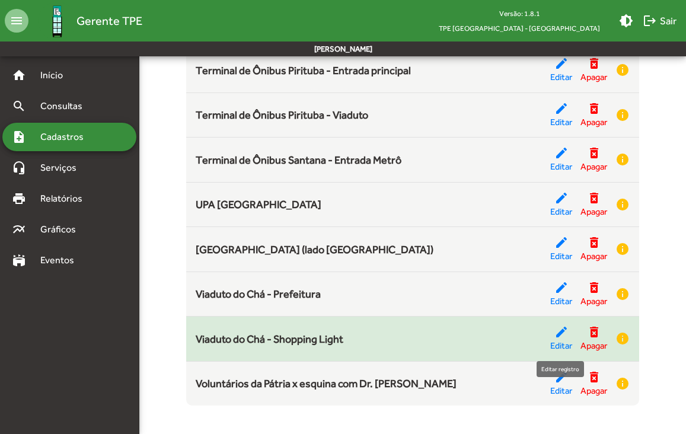
click at [557, 336] on mat-icon "edit" at bounding box center [561, 332] width 14 height 14
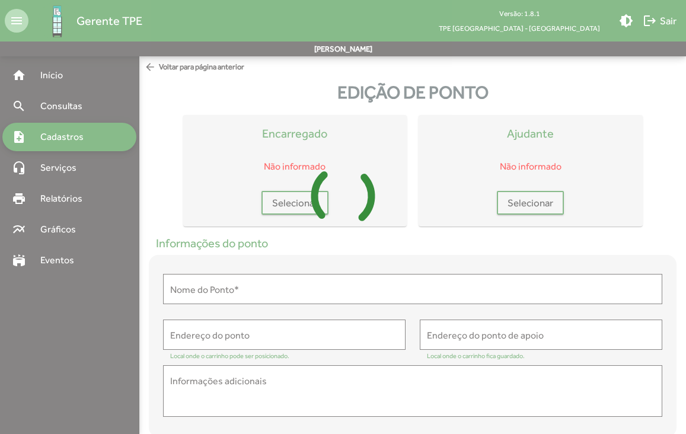
type input "**********"
type textarea "**********"
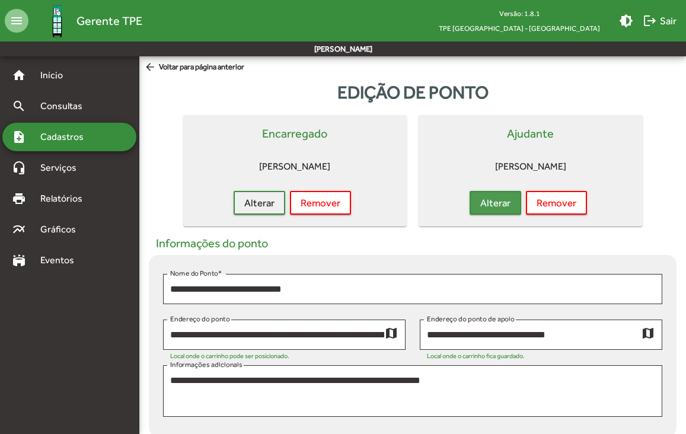
click at [489, 206] on span "Alterar" at bounding box center [495, 202] width 30 height 21
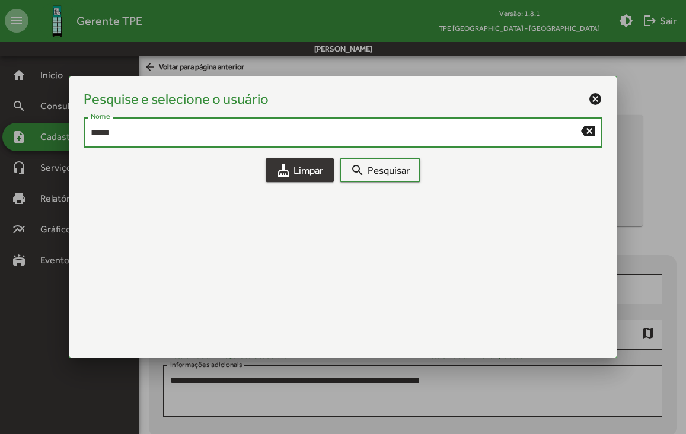
type input "*****"
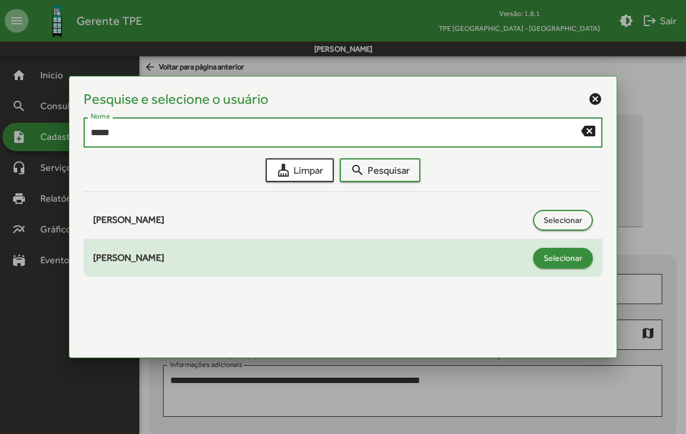
click at [559, 265] on span "Selecionar" at bounding box center [562, 257] width 39 height 21
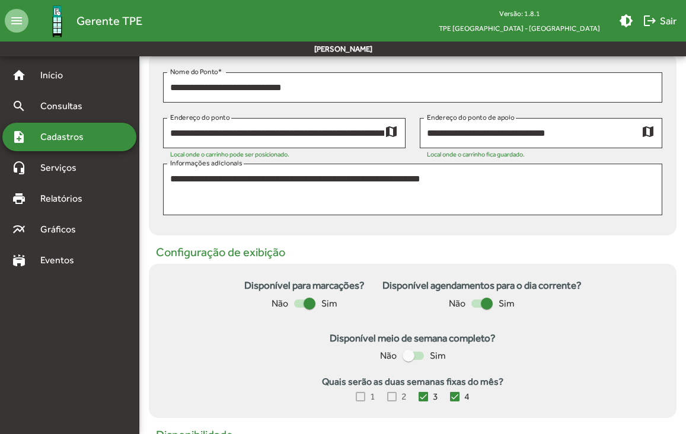
scroll to position [492, 0]
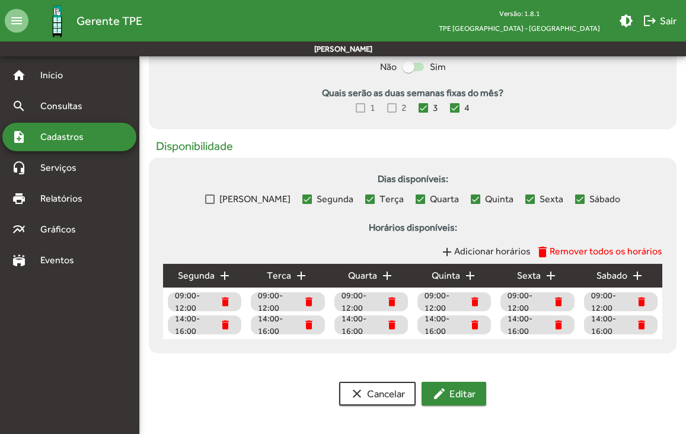
click at [460, 391] on span "edit Editar" at bounding box center [453, 393] width 43 height 21
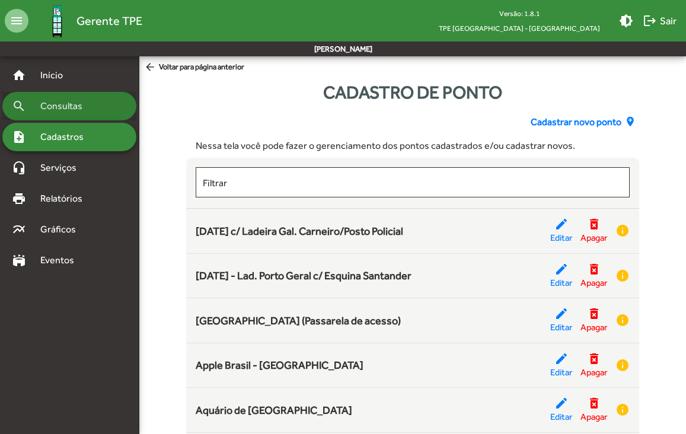
click at [60, 110] on span "Consultas" at bounding box center [65, 106] width 65 height 14
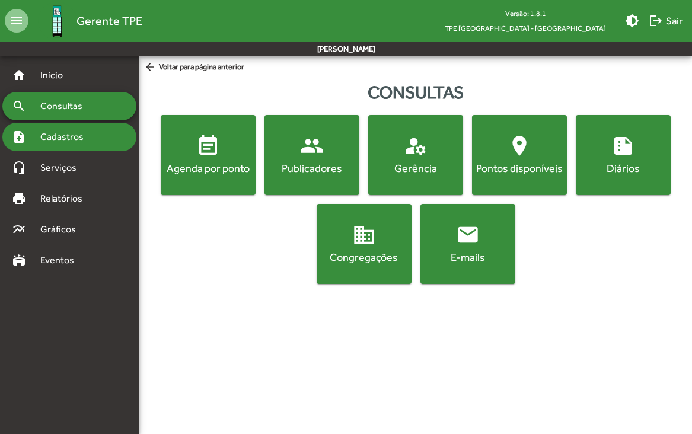
click at [64, 131] on span "Cadastros" at bounding box center [66, 137] width 66 height 14
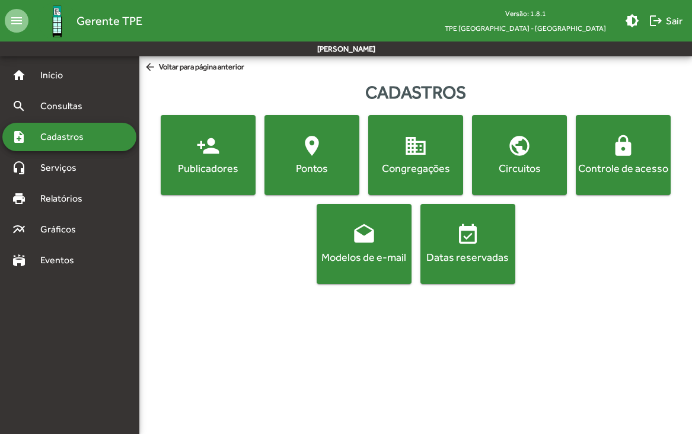
click at [607, 157] on span "lock Controle de acesso" at bounding box center [623, 154] width 90 height 41
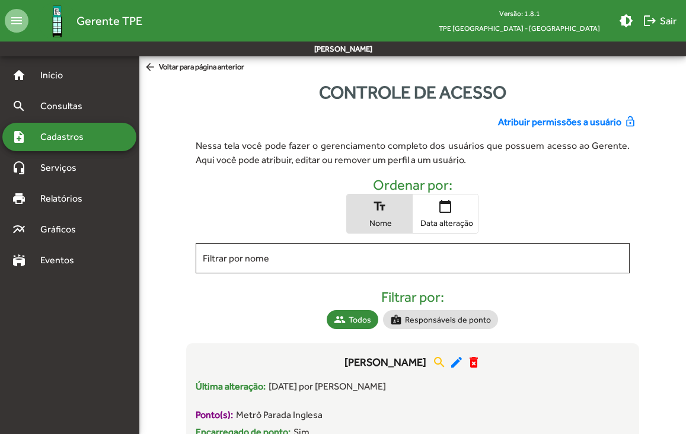
click at [570, 121] on span "Atribuir permissões a usuário" at bounding box center [559, 122] width 123 height 14
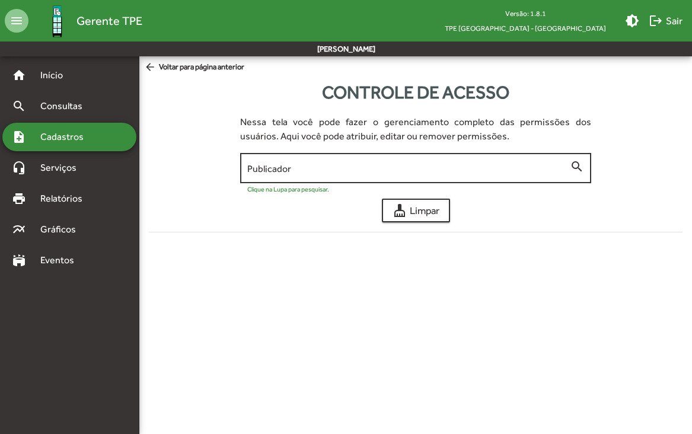
click at [395, 172] on input "Publicador" at bounding box center [408, 168] width 322 height 11
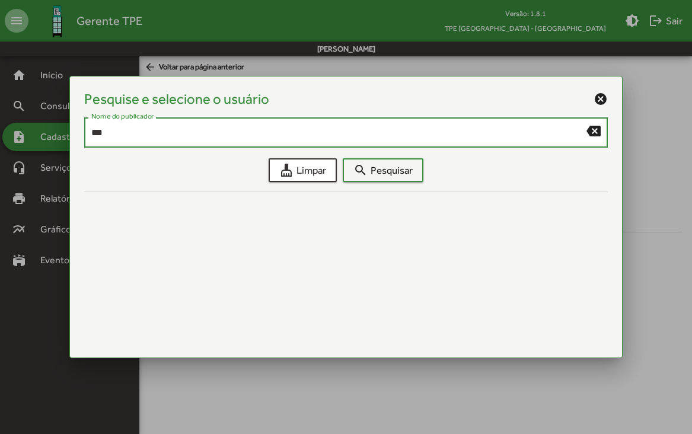
type input "***"
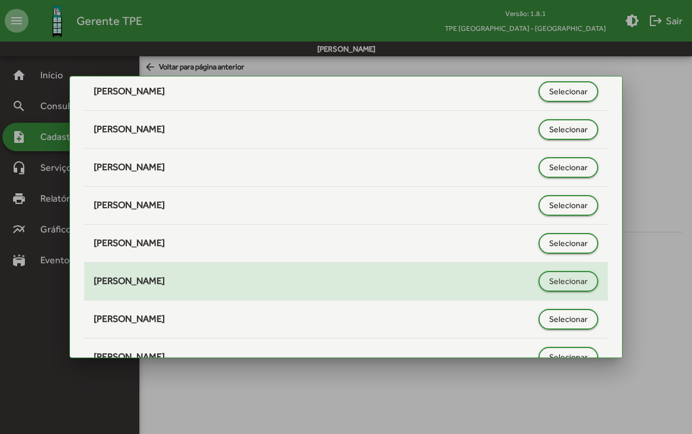
scroll to position [400, 0]
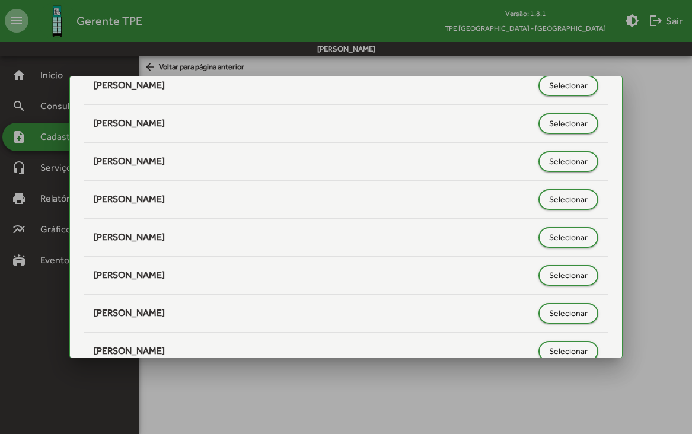
click at [658, 221] on div at bounding box center [346, 217] width 692 height 434
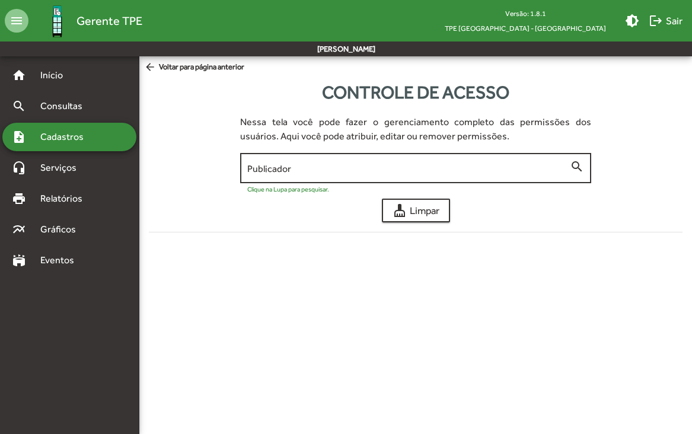
click at [301, 170] on input "Publicador" at bounding box center [408, 168] width 322 height 11
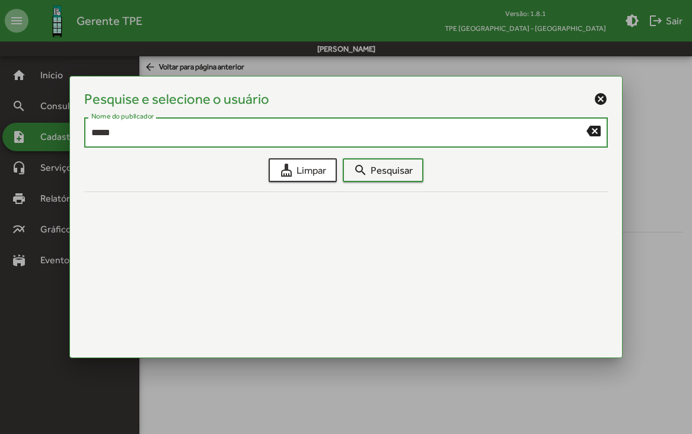
type input "*****"
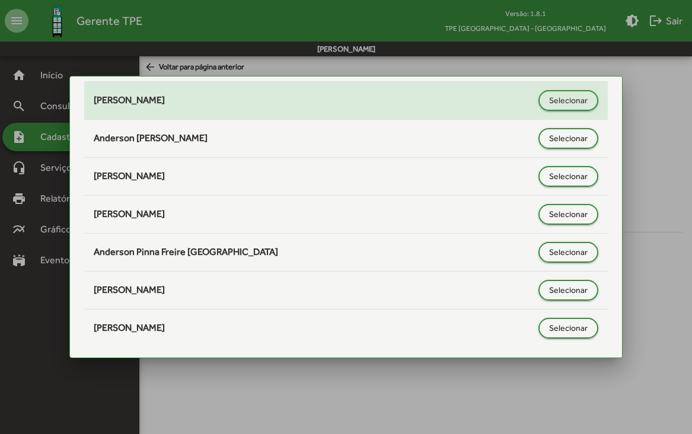
scroll to position [194, 0]
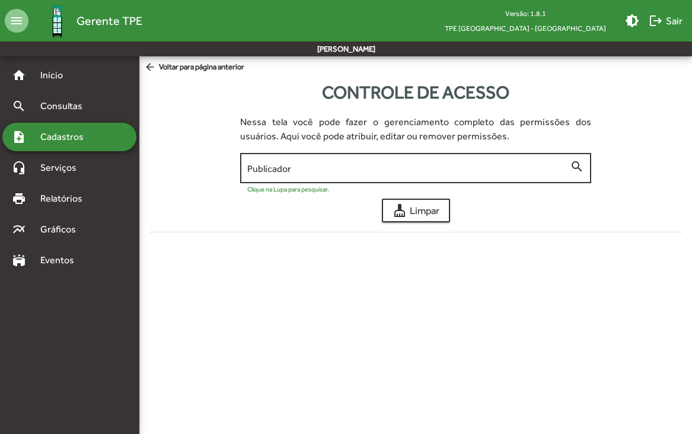
click at [507, 162] on div "Publicador" at bounding box center [408, 167] width 322 height 33
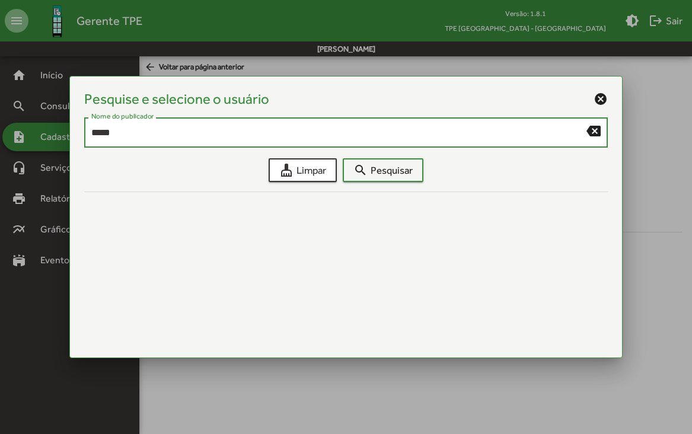
type input "*****"
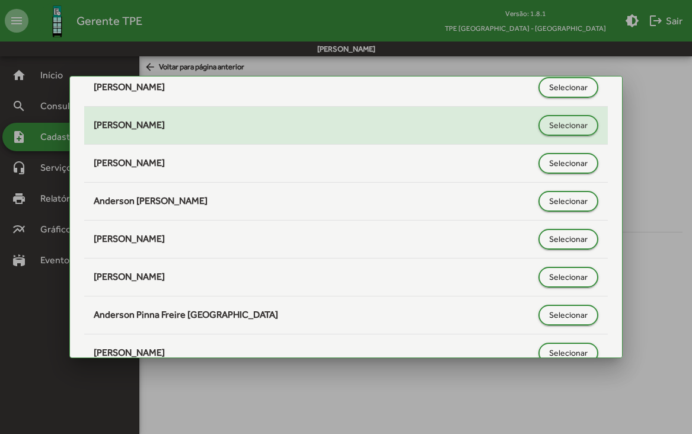
scroll to position [199, 0]
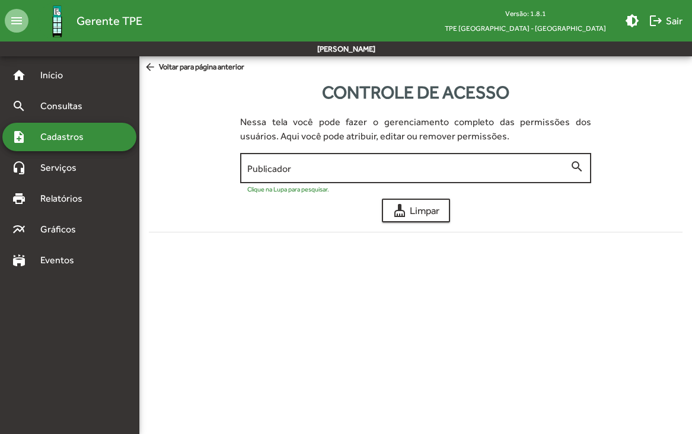
click at [312, 162] on div "Publicador" at bounding box center [408, 167] width 322 height 33
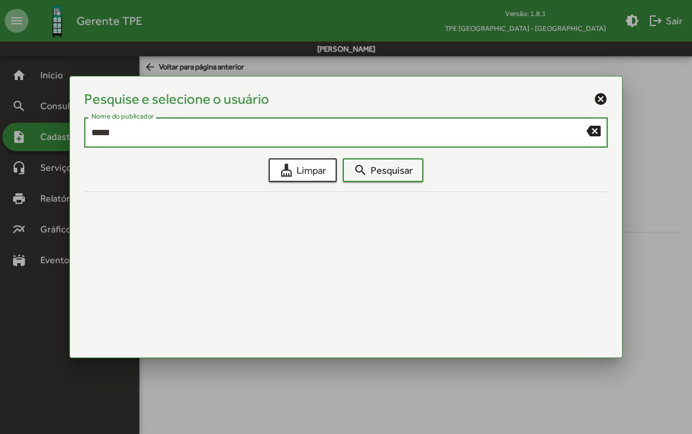
type input "*****"
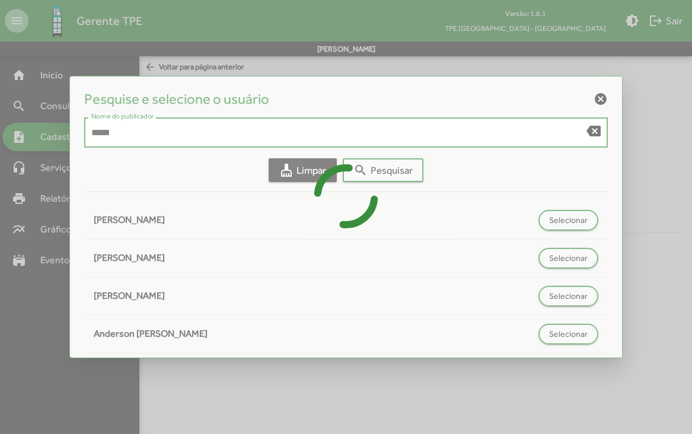
click at [312, 162] on span "cleaning_services Limpar" at bounding box center [302, 169] width 47 height 21
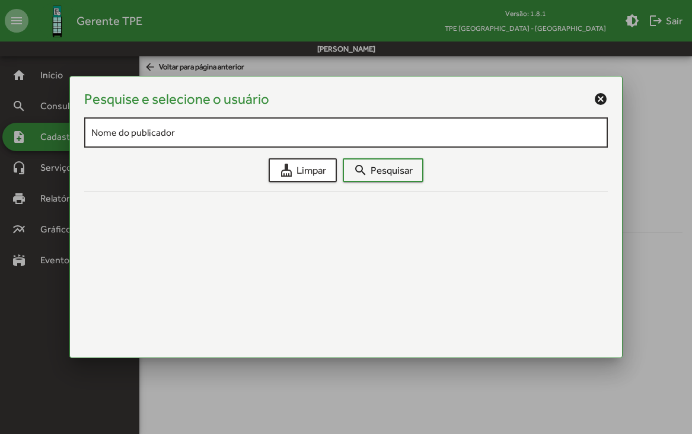
click at [235, 126] on div "Nome do publicador" at bounding box center [346, 131] width 510 height 33
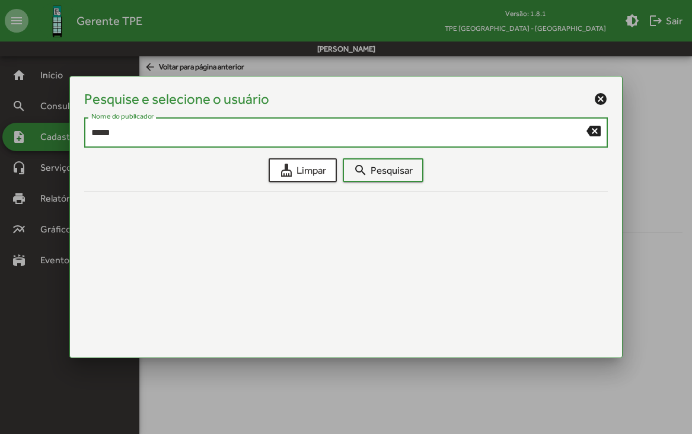
type input "*****"
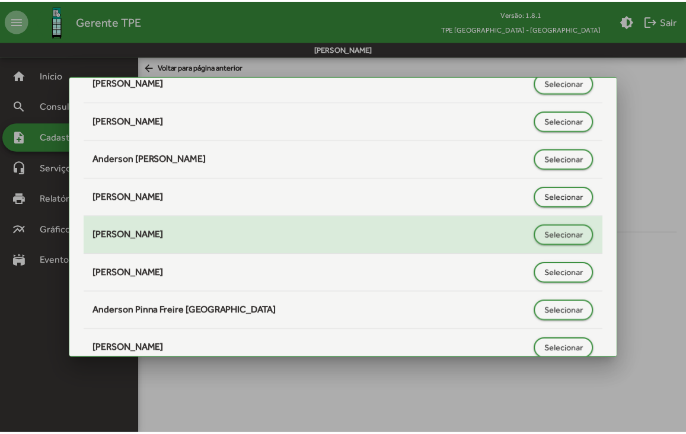
scroll to position [176, 0]
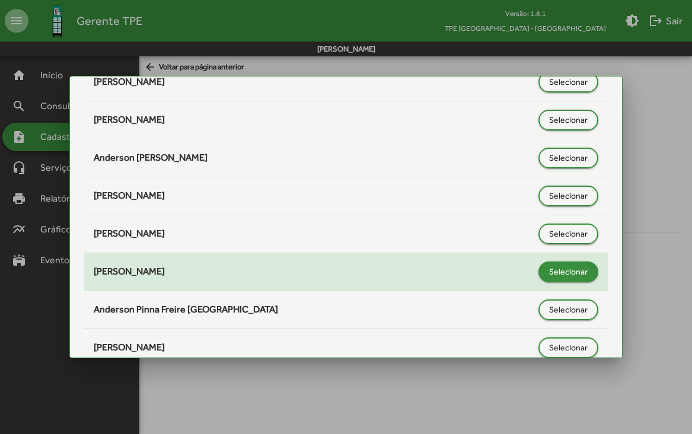
click at [549, 276] on span "Selecionar" at bounding box center [568, 271] width 39 height 21
type input "**********"
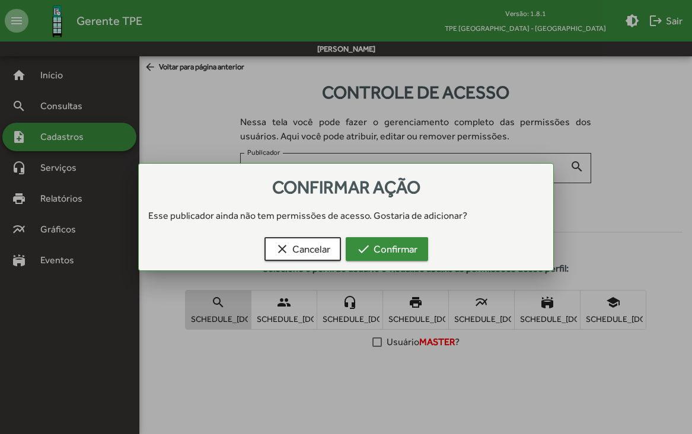
click at [401, 244] on span "check Confirmar" at bounding box center [386, 248] width 61 height 21
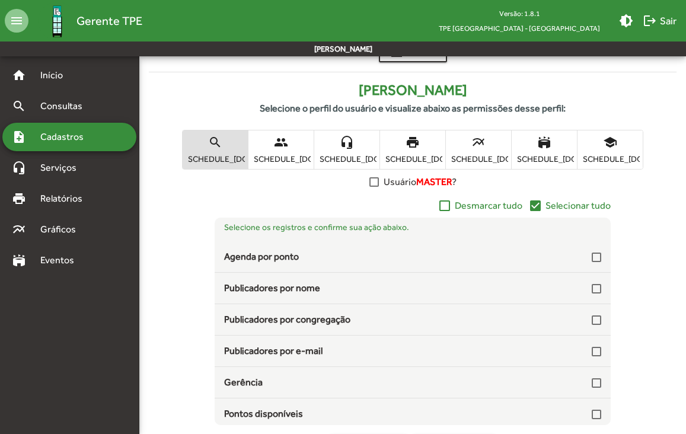
scroll to position [161, 0]
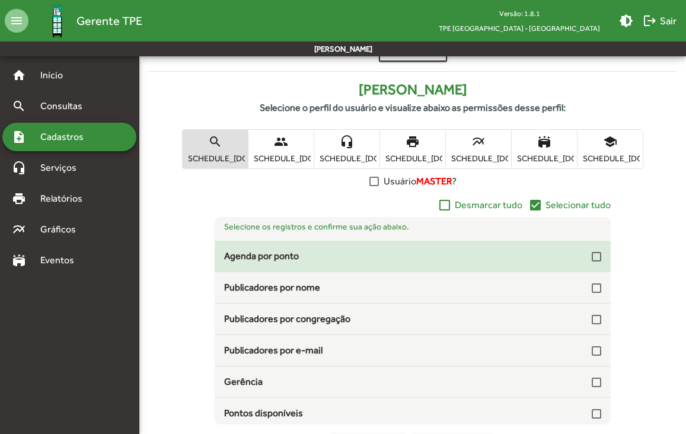
click at [594, 257] on div at bounding box center [595, 256] width 9 height 9
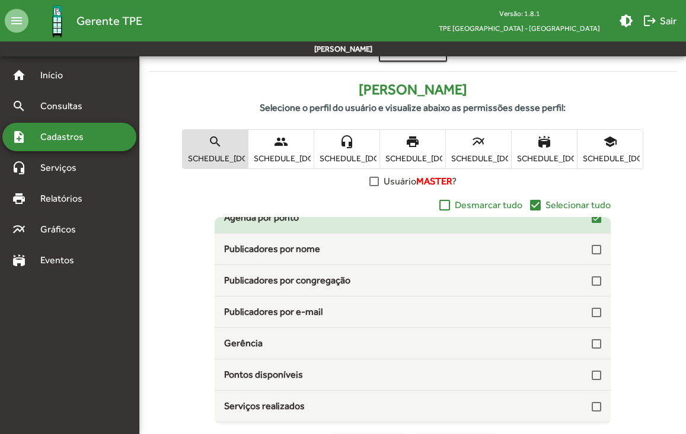
scroll to position [37, 0]
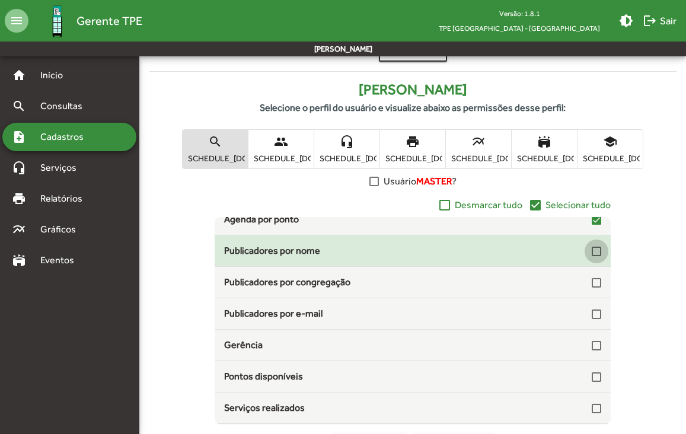
click at [591, 255] on div at bounding box center [595, 251] width 9 height 9
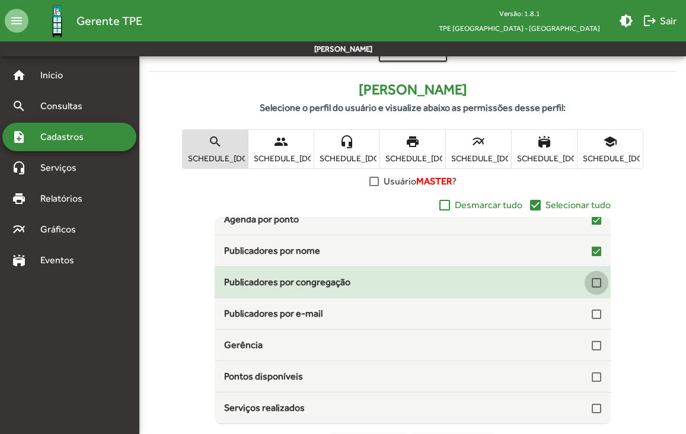
click at [591, 284] on div at bounding box center [595, 282] width 9 height 9
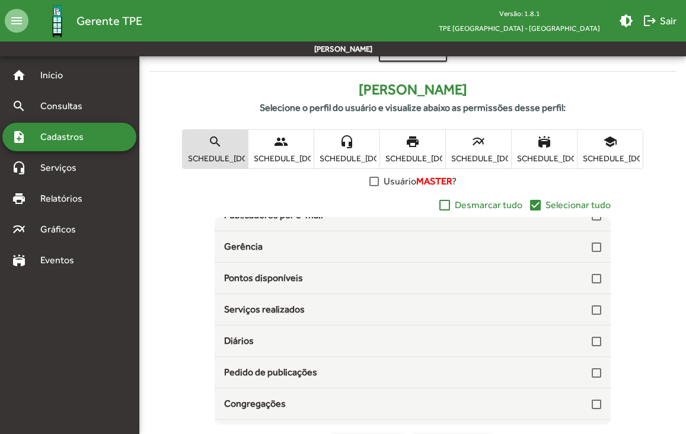
scroll to position [136, 0]
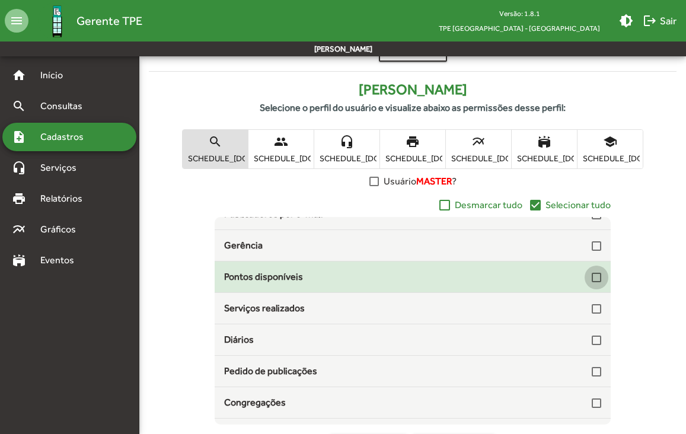
click at [591, 278] on div at bounding box center [595, 277] width 9 height 9
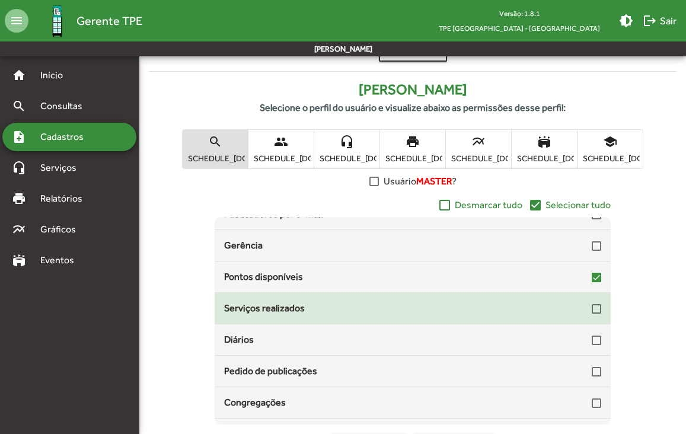
click at [591, 315] on div at bounding box center [595, 308] width 9 height 14
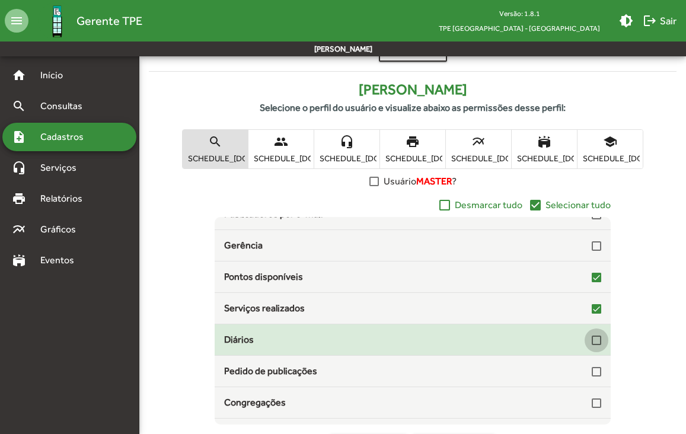
click at [591, 342] on div at bounding box center [595, 339] width 9 height 9
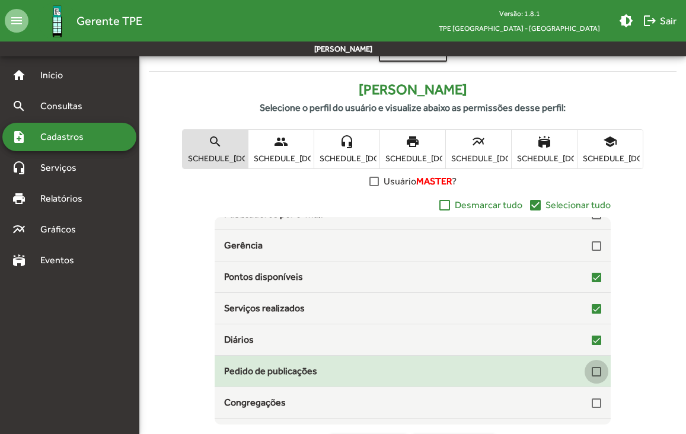
click at [593, 369] on div at bounding box center [595, 371] width 9 height 9
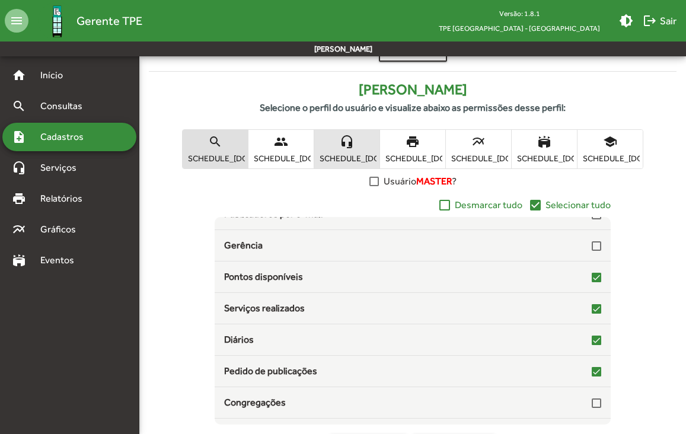
click at [345, 150] on span "headset_mic SCHEDULE_[DOMAIN_NAME]_[DOMAIN_NAME]" at bounding box center [346, 149] width 65 height 39
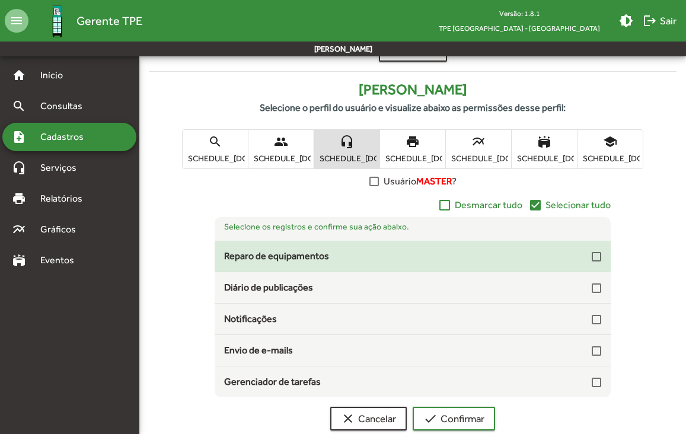
click at [600, 263] on div at bounding box center [595, 256] width 9 height 14
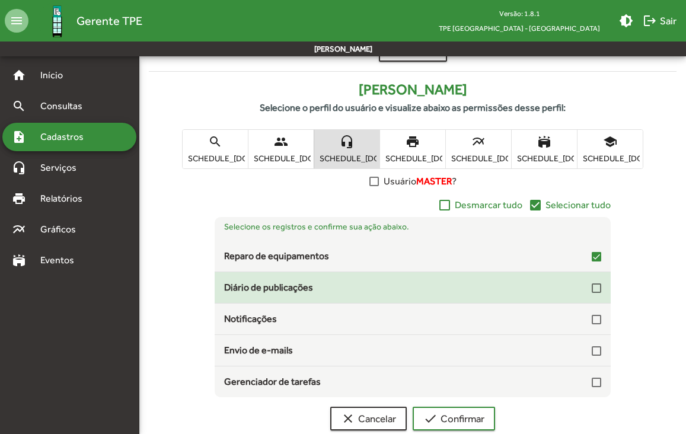
click at [598, 291] on div at bounding box center [595, 287] width 9 height 9
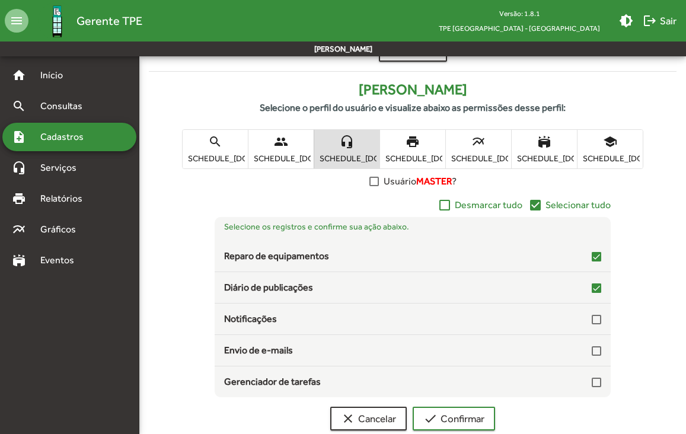
click at [415, 149] on span "print SCHEDULE_[DOMAIN_NAME]_[DOMAIN_NAME]" at bounding box center [412, 149] width 65 height 39
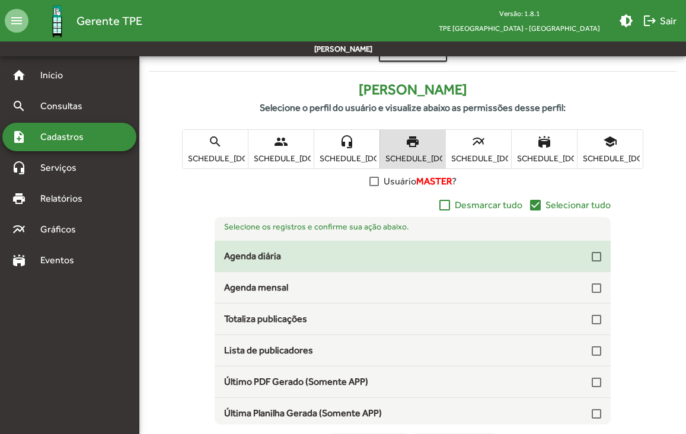
click at [594, 256] on div at bounding box center [595, 256] width 9 height 9
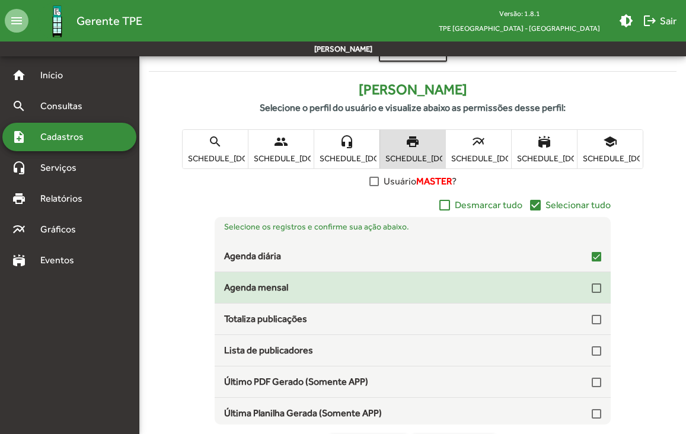
click at [591, 293] on div at bounding box center [595, 287] width 9 height 14
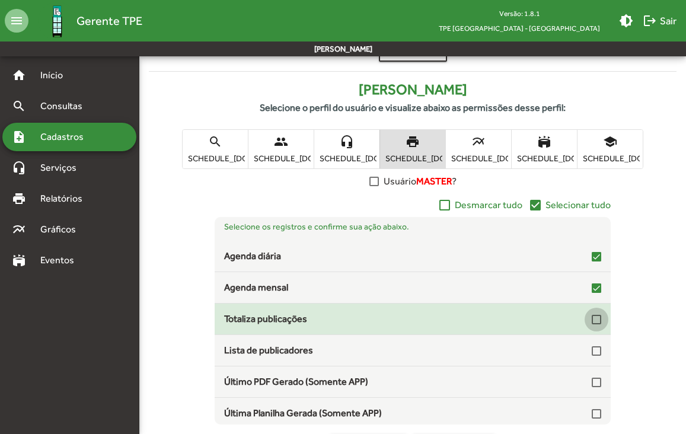
click at [591, 324] on div at bounding box center [595, 319] width 9 height 9
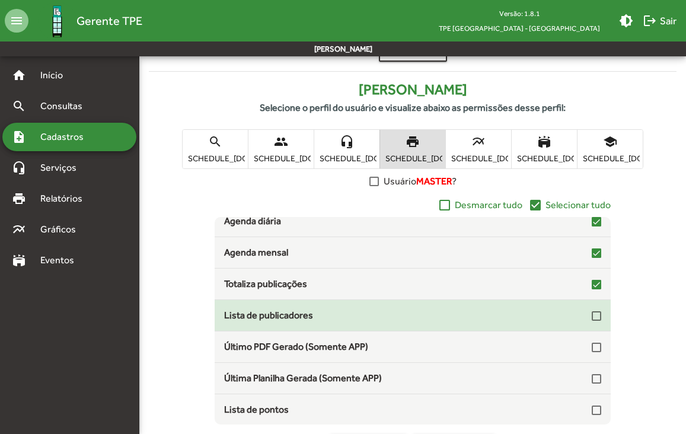
scroll to position [36, 0]
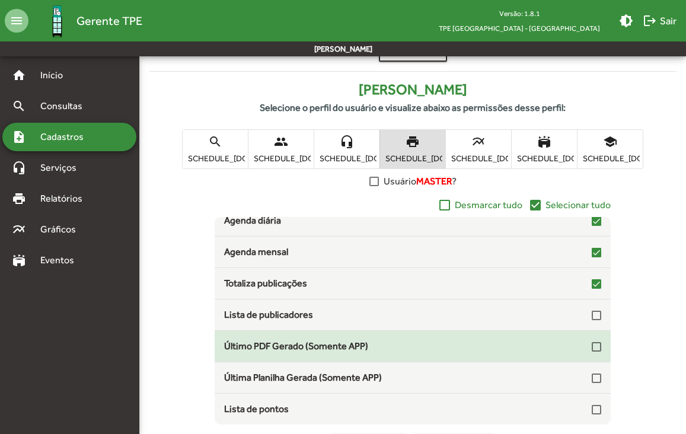
click at [591, 348] on div at bounding box center [595, 346] width 9 height 9
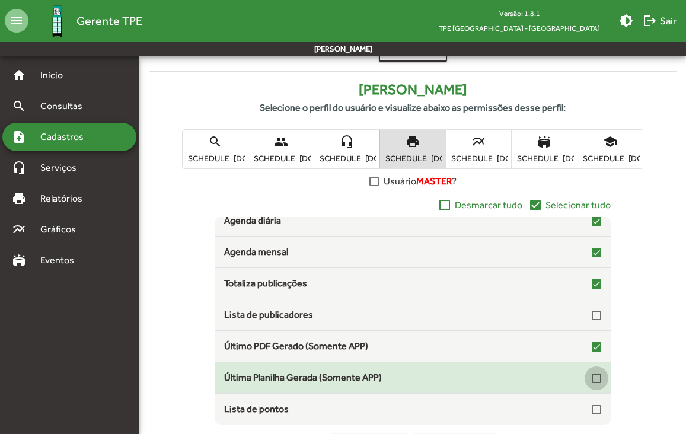
click at [591, 378] on div at bounding box center [595, 377] width 9 height 9
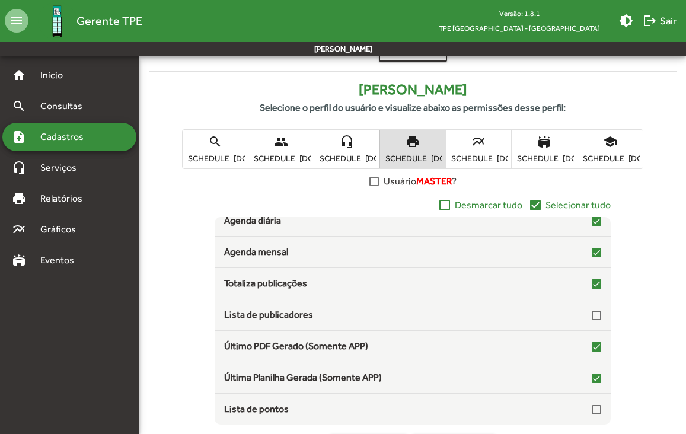
scroll to position [213, 0]
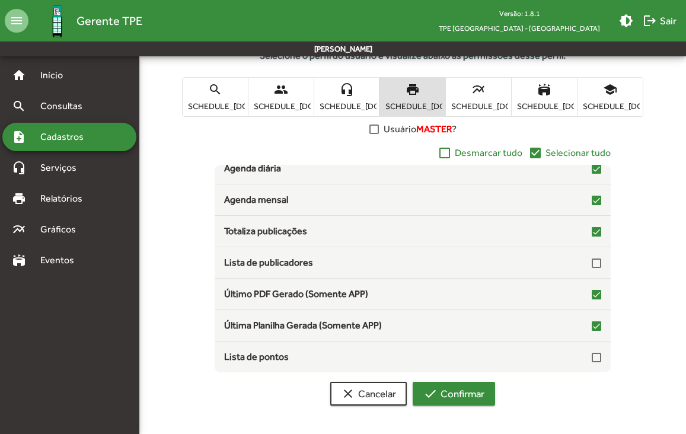
click at [486, 393] on button "check Confirmar" at bounding box center [453, 394] width 82 height 24
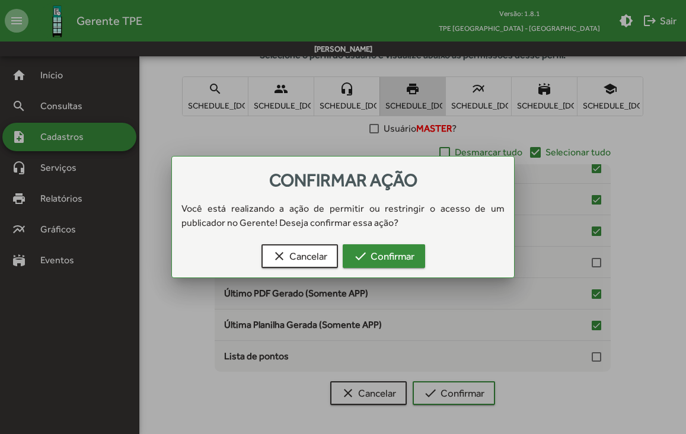
click at [391, 253] on span "check Confirmar" at bounding box center [383, 255] width 61 height 21
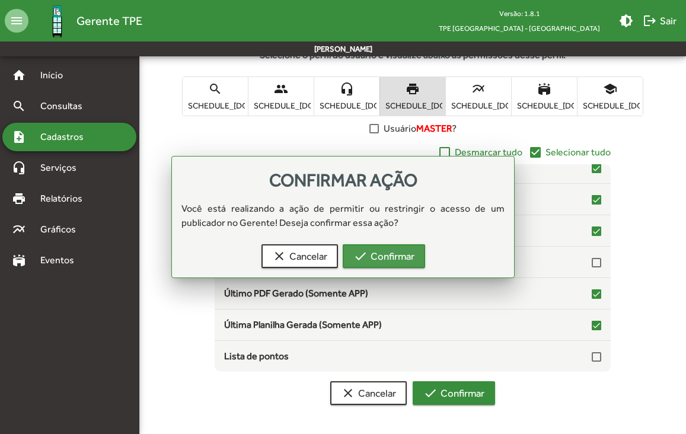
scroll to position [213, 0]
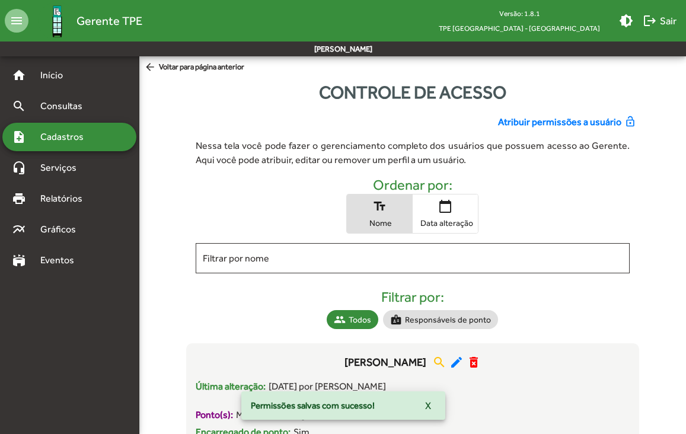
click at [55, 141] on span "Cadastros" at bounding box center [66, 137] width 66 height 14
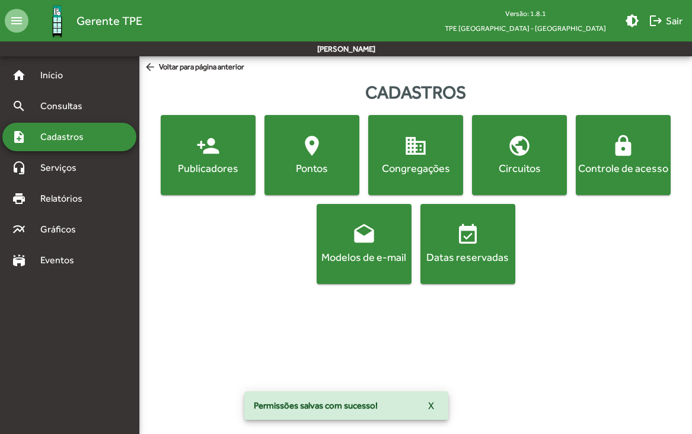
click at [303, 158] on mat-icon "location_on" at bounding box center [312, 146] width 24 height 24
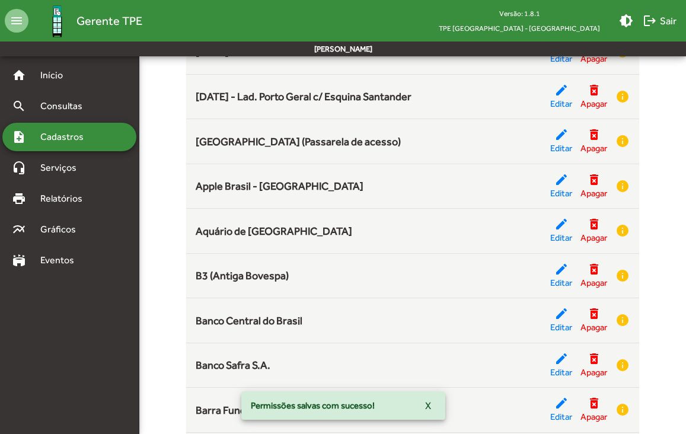
scroll to position [183, 0]
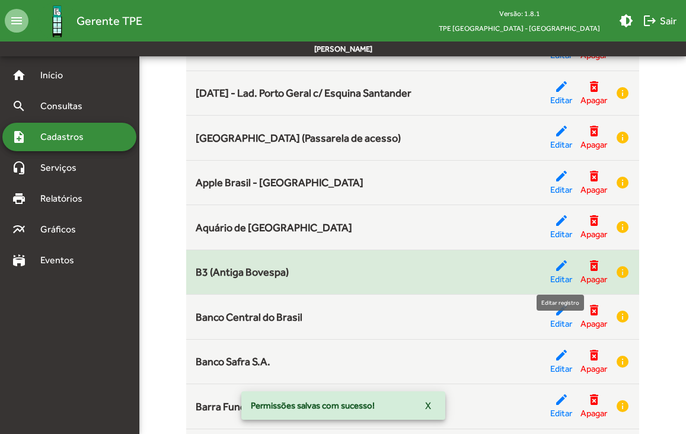
click at [555, 274] on span "Editar" at bounding box center [561, 280] width 22 height 14
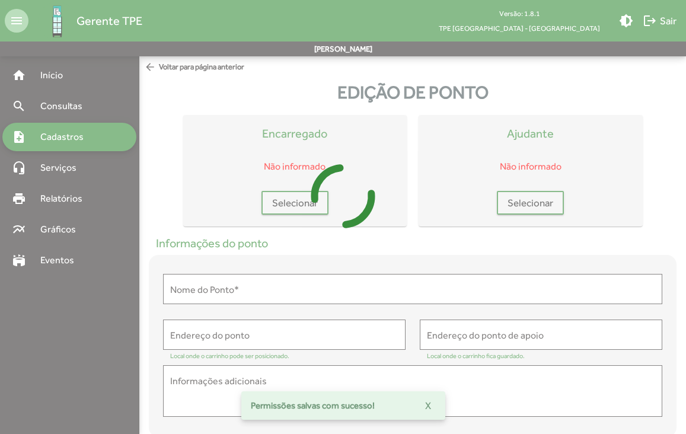
type input "**********"
type textarea "**********"
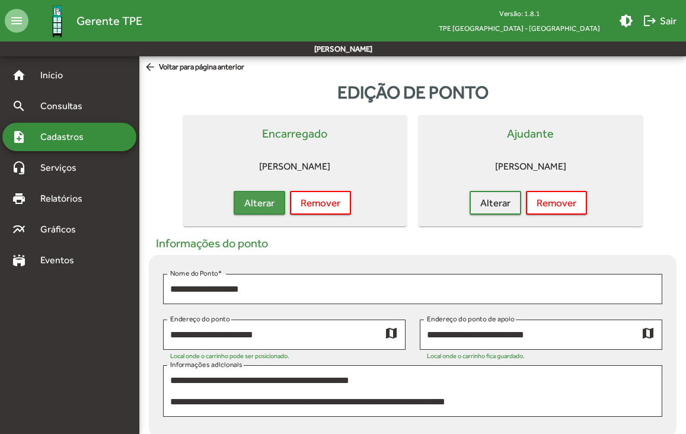
click at [267, 204] on span "Alterar" at bounding box center [259, 202] width 30 height 21
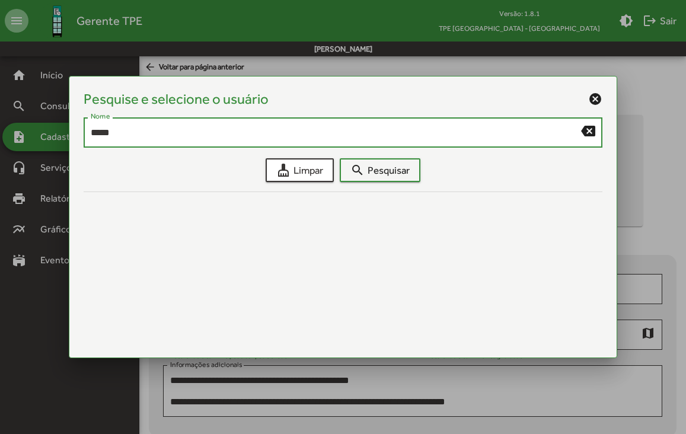
type input "*****"
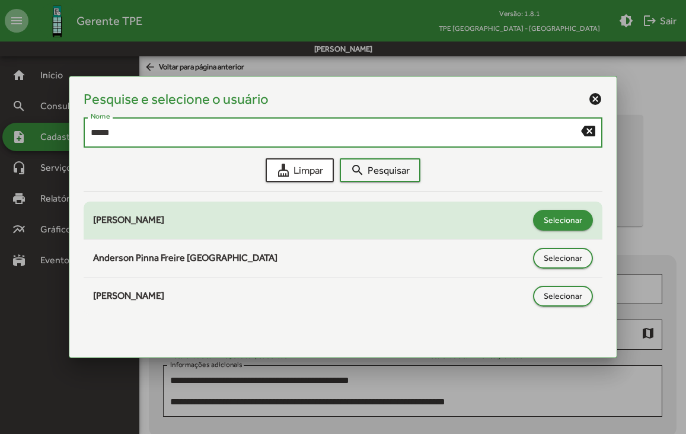
click at [581, 219] on span "Selecionar" at bounding box center [562, 219] width 39 height 21
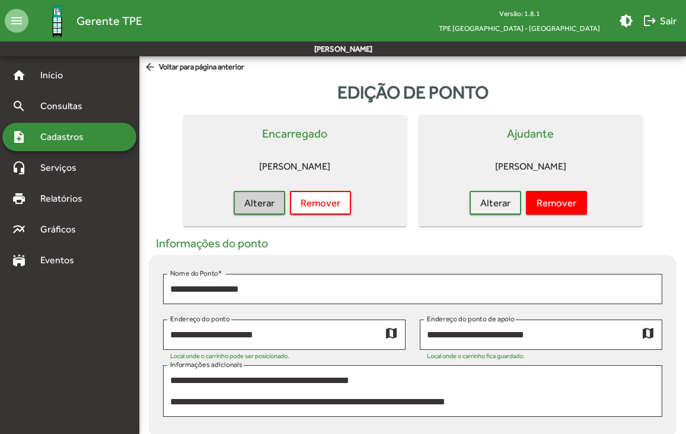
click at [564, 201] on span "Remover" at bounding box center [556, 202] width 40 height 21
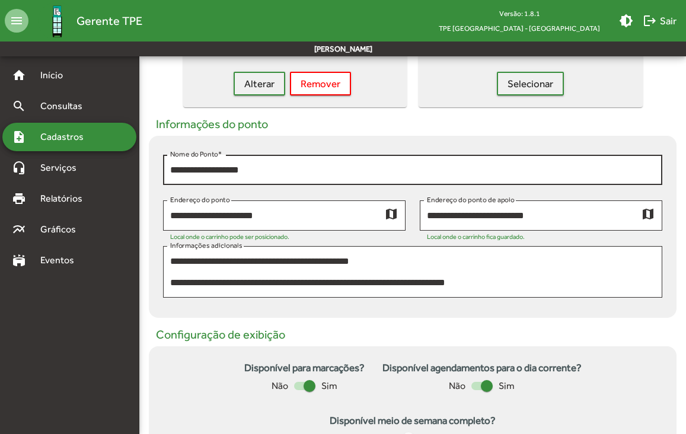
scroll to position [515, 0]
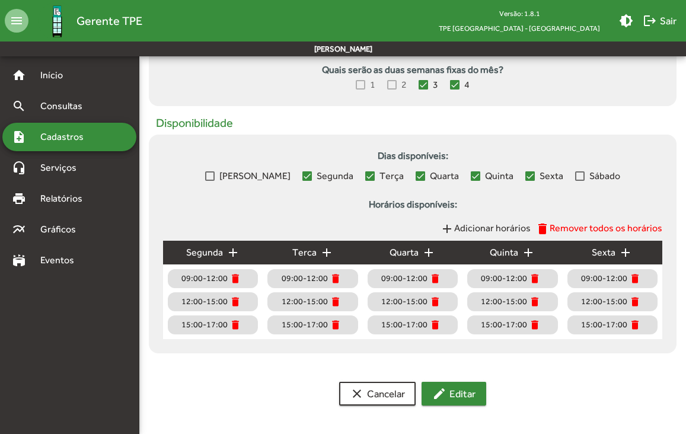
click at [456, 392] on span "edit Editar" at bounding box center [453, 393] width 43 height 21
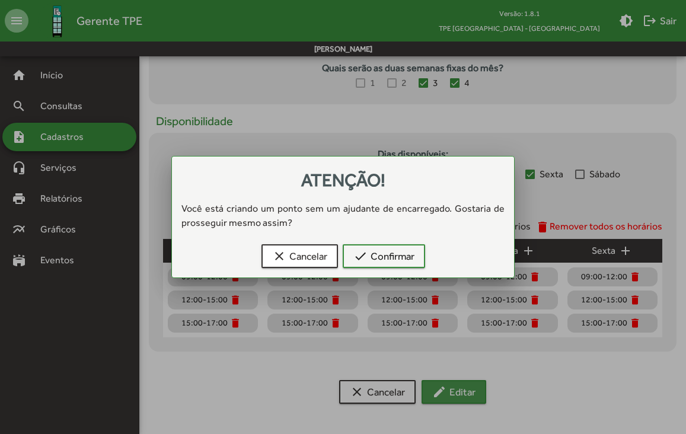
scroll to position [0, 0]
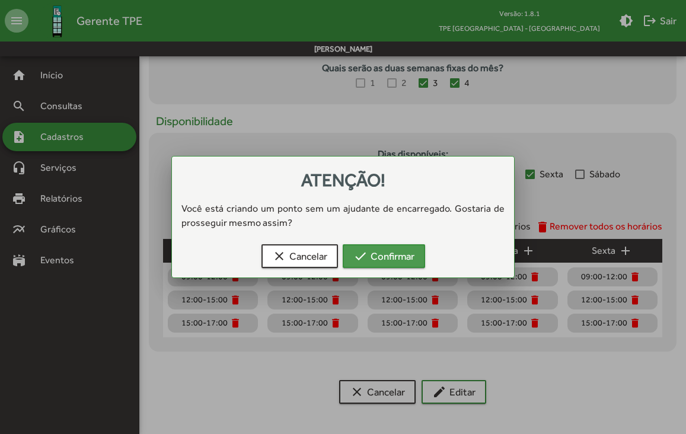
click at [402, 259] on span "check Confirmar" at bounding box center [383, 255] width 61 height 21
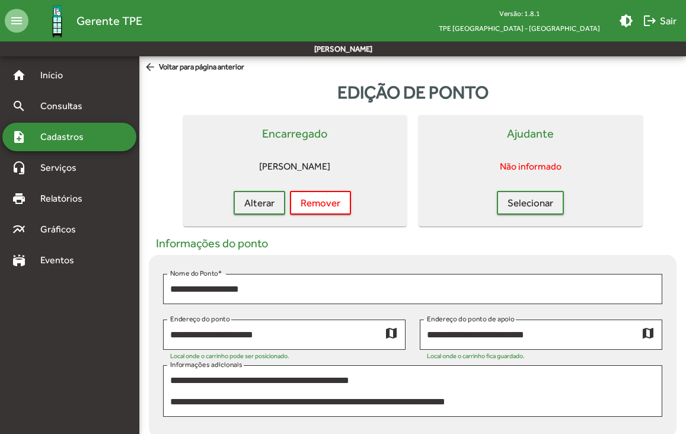
scroll to position [515, 0]
